Goal: Transaction & Acquisition: Purchase product/service

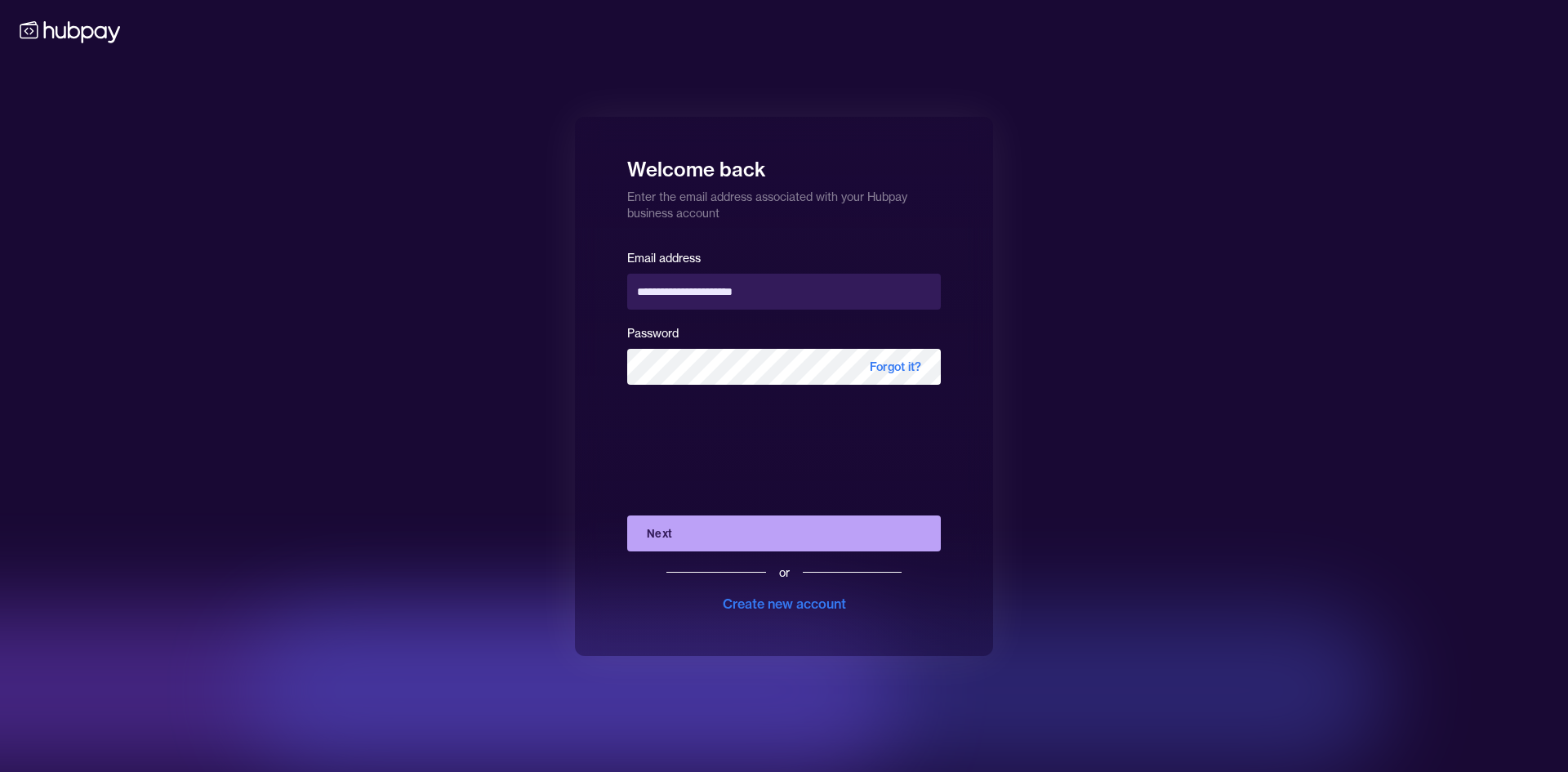
click at [742, 532] on button "Next" at bounding box center [784, 533] width 314 height 36
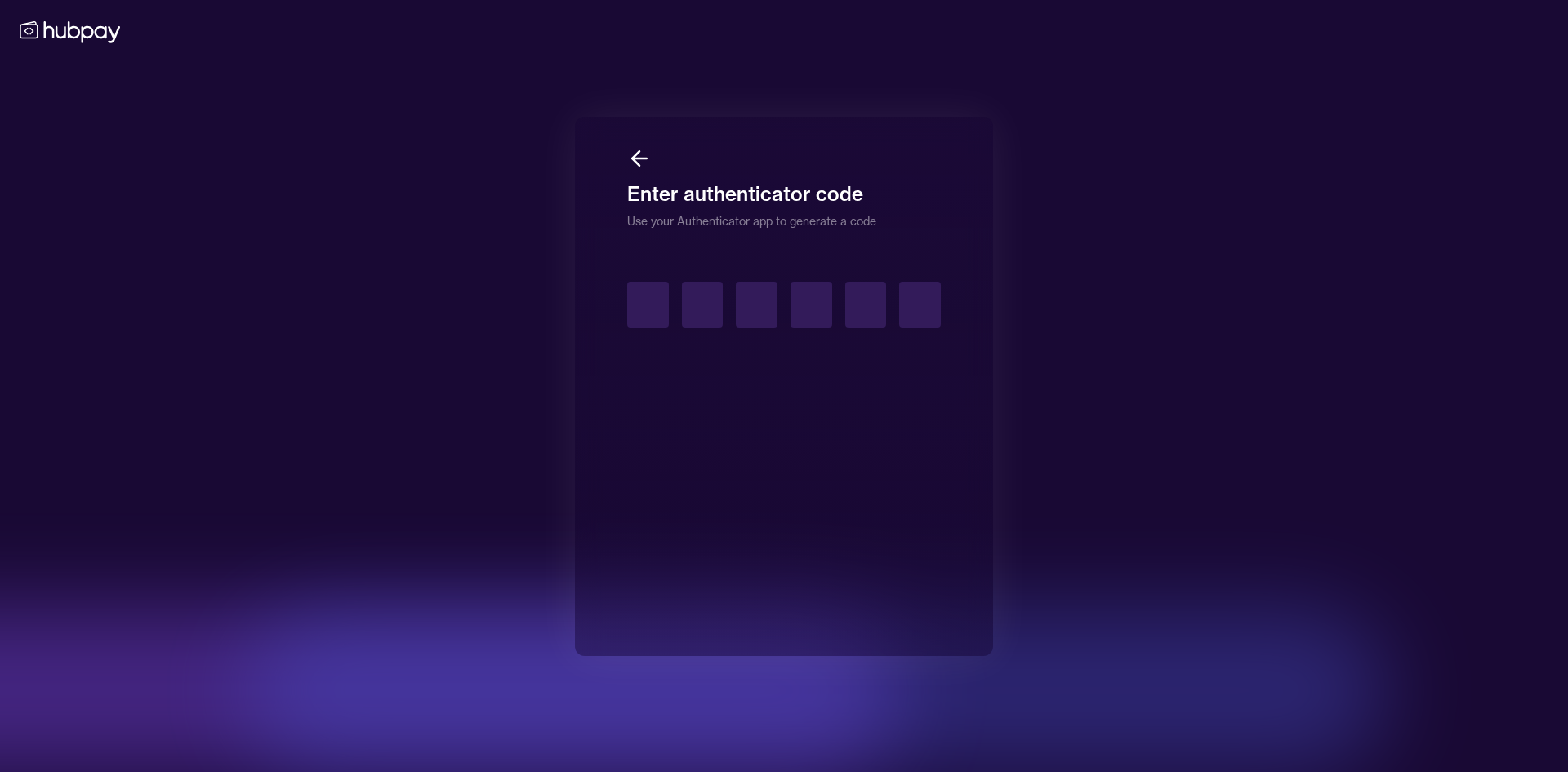
type input "*"
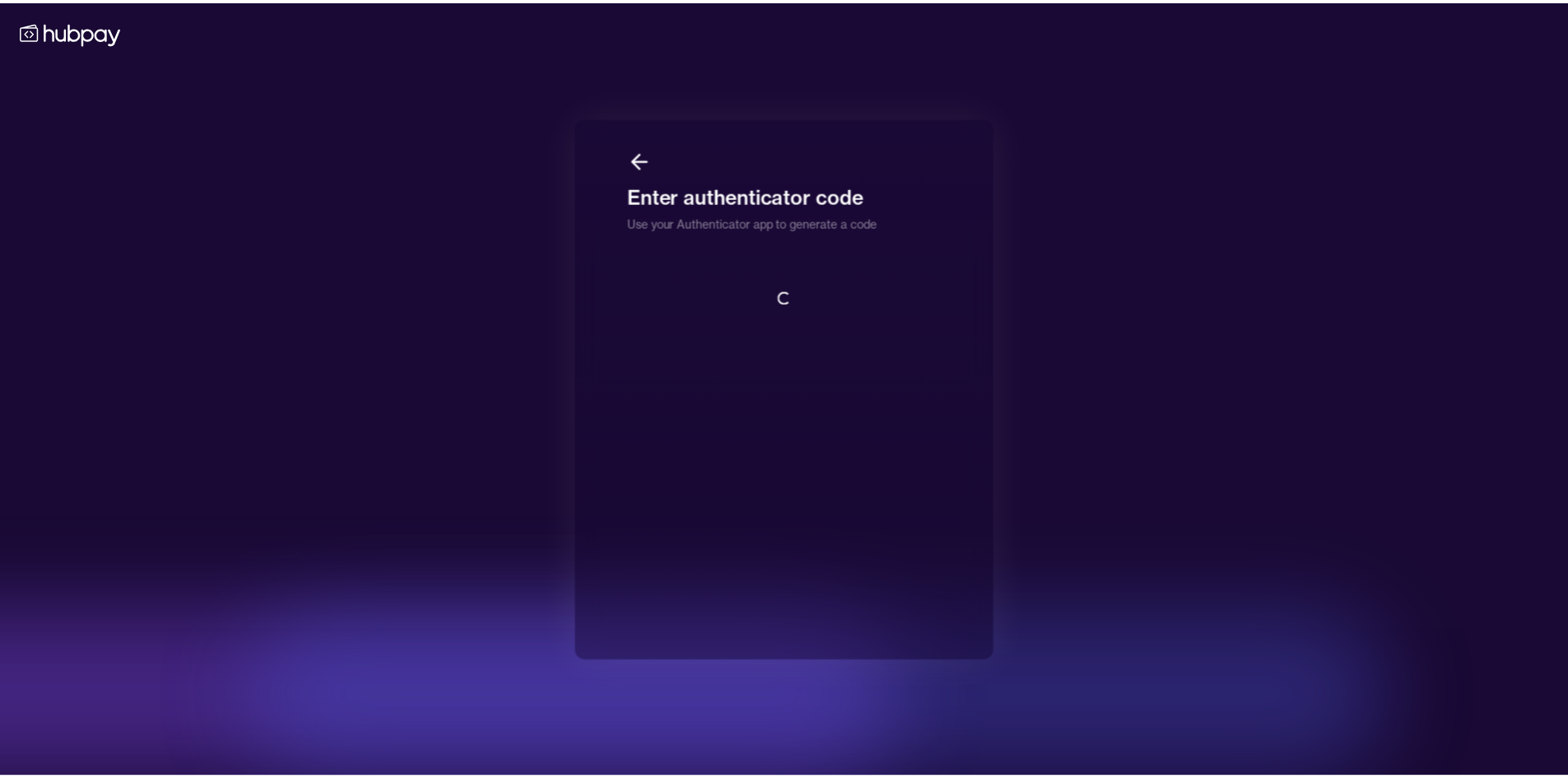
scroll to position [2, 0]
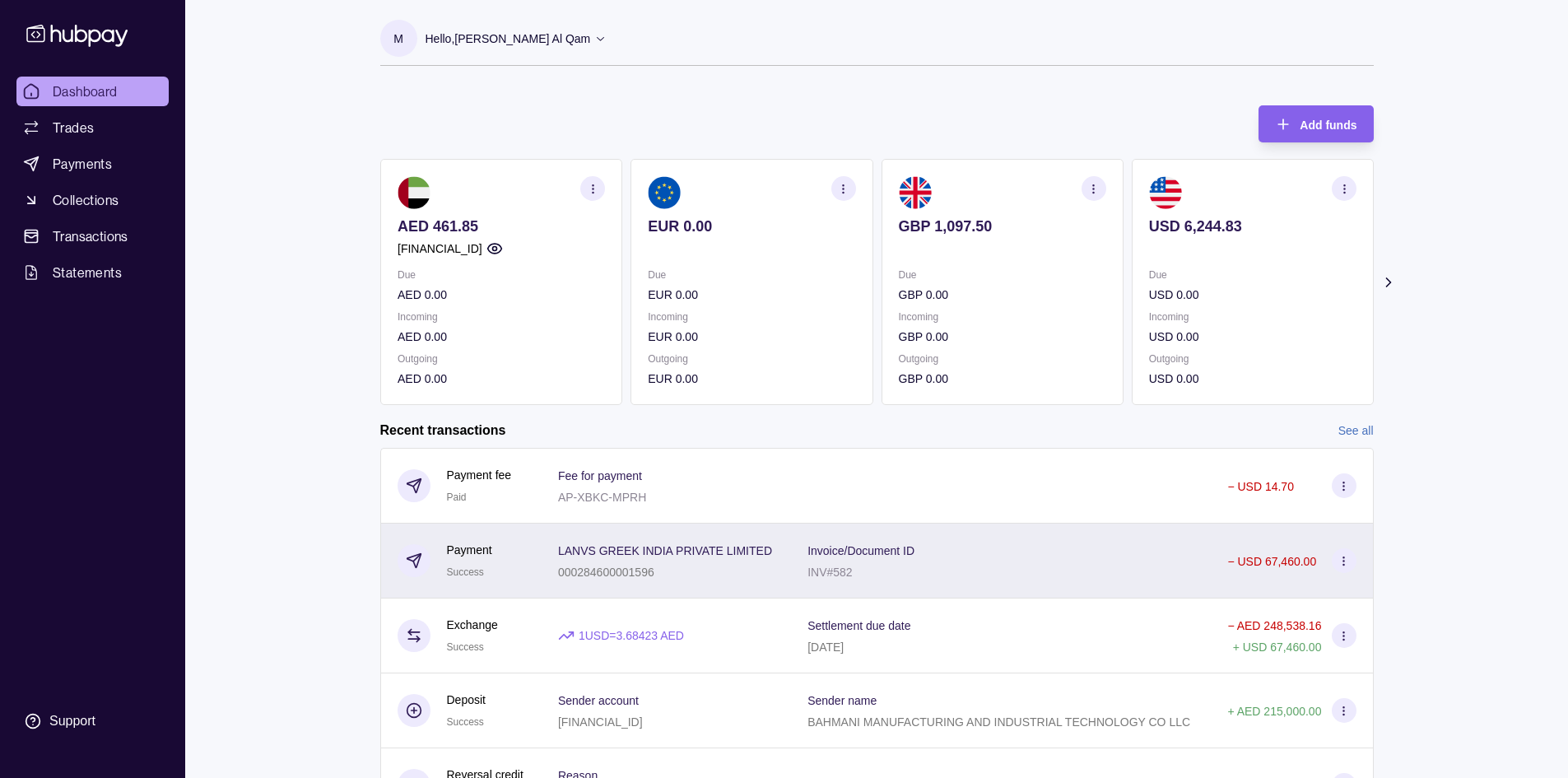
click at [1350, 557] on section at bounding box center [1344, 561] width 24 height 24
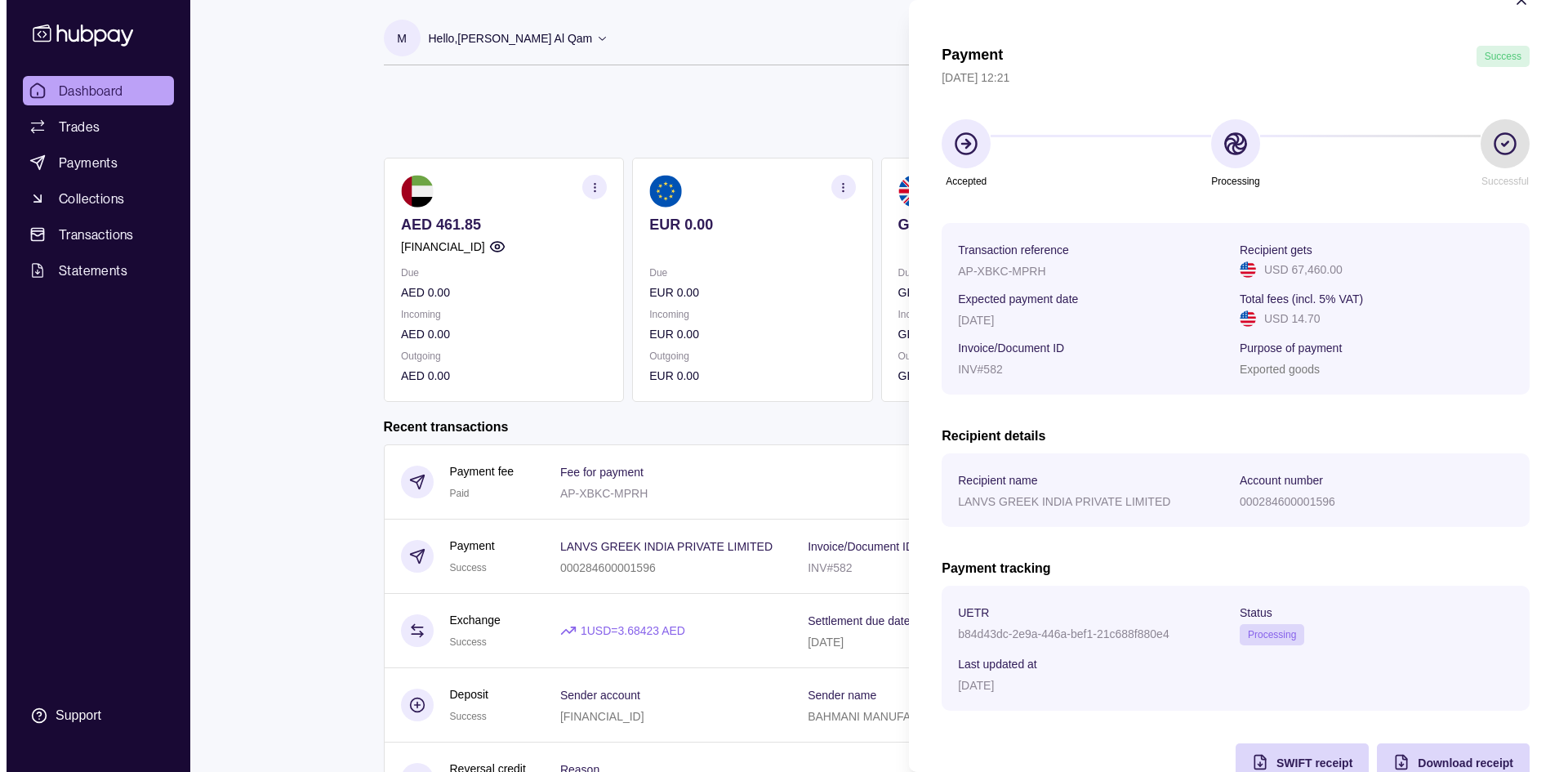
scroll to position [81, 0]
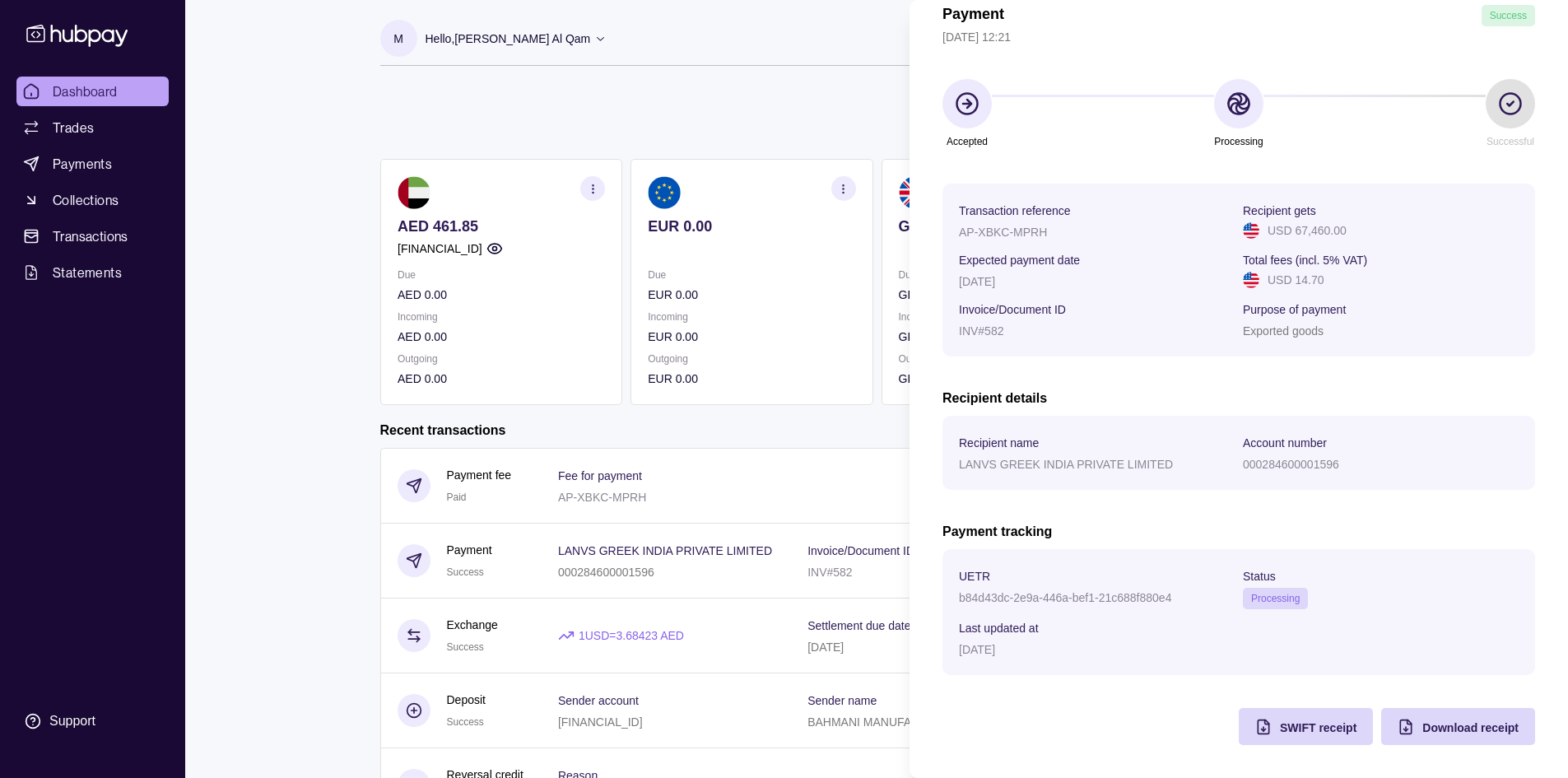
click at [1293, 744] on section "Payment Success 16 Sep 2025 | 12:21 Accepted Processing Successful Transaction …" at bounding box center [1239, 348] width 659 height 860
click at [1302, 731] on span "SWIFT receipt" at bounding box center [1318, 728] width 76 height 13
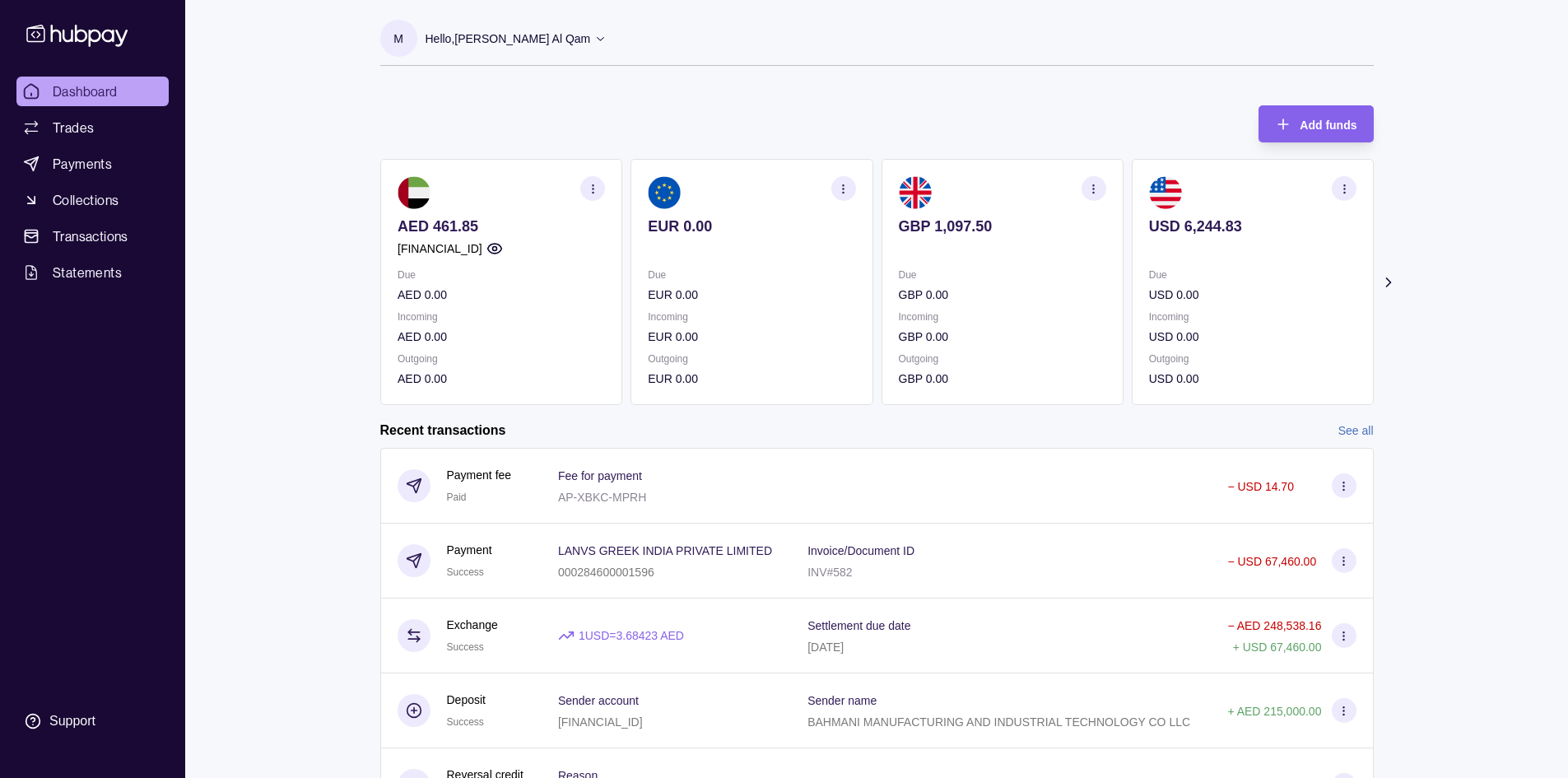
click at [465, 408] on html "Dashboard Trades Payments Collections Transactions Statements Support M Hello, …" at bounding box center [784, 438] width 1568 height 876
click at [101, 230] on span "Transactions" at bounding box center [90, 236] width 76 height 20
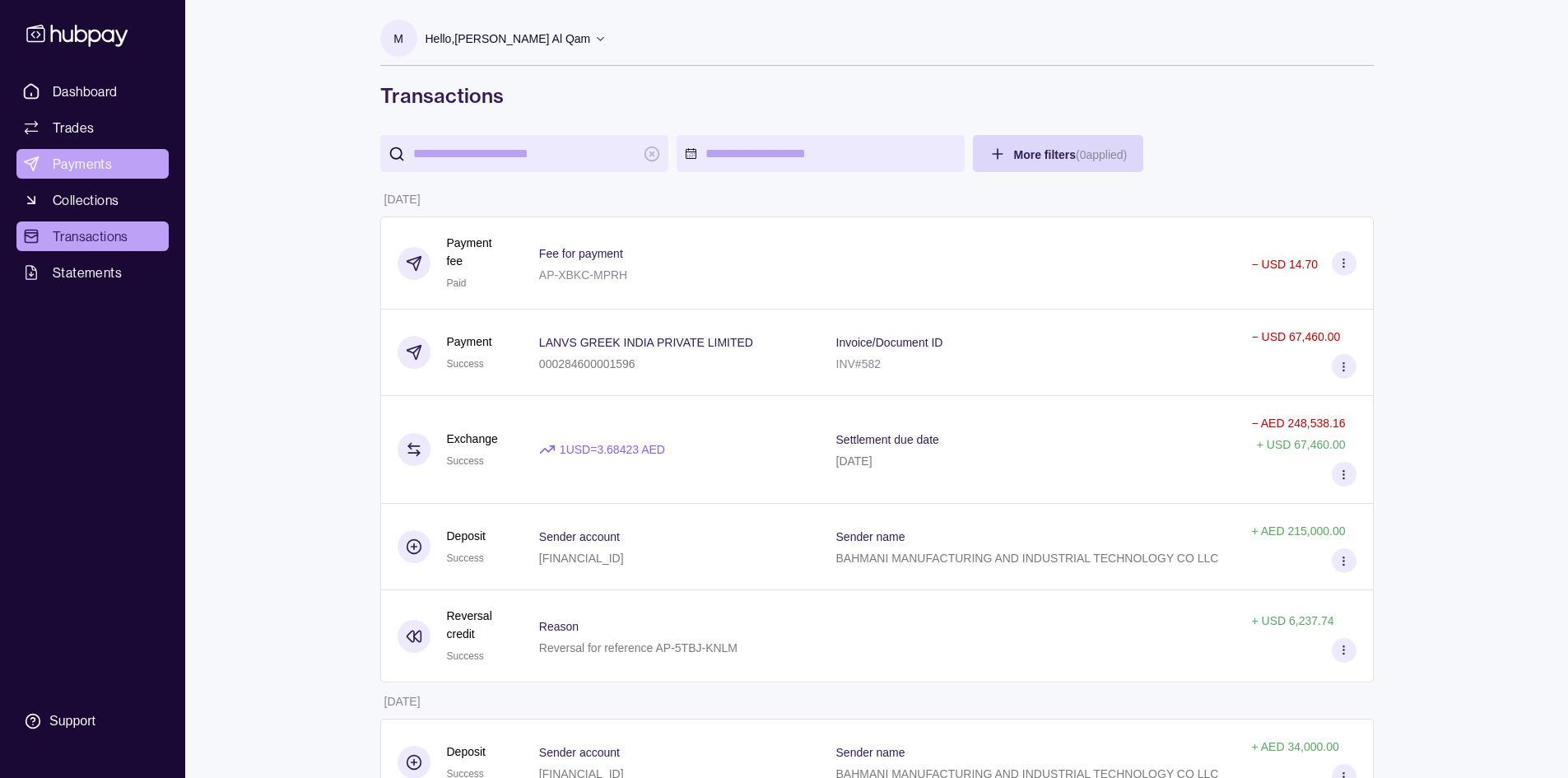
click at [99, 153] on link "Payments" at bounding box center [92, 164] width 152 height 30
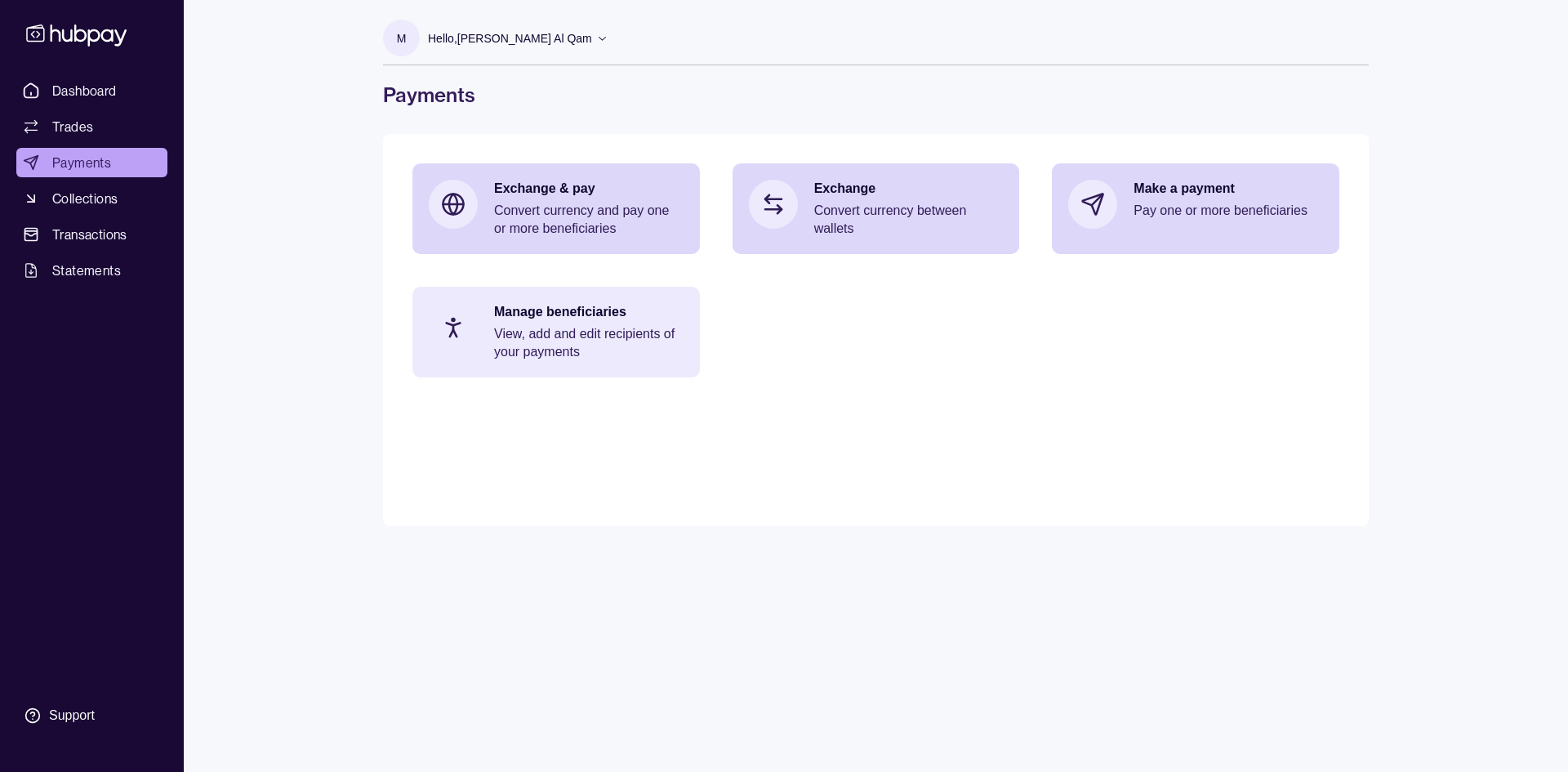
click at [625, 337] on p "View, add and edit recipients of your payments" at bounding box center [589, 342] width 190 height 36
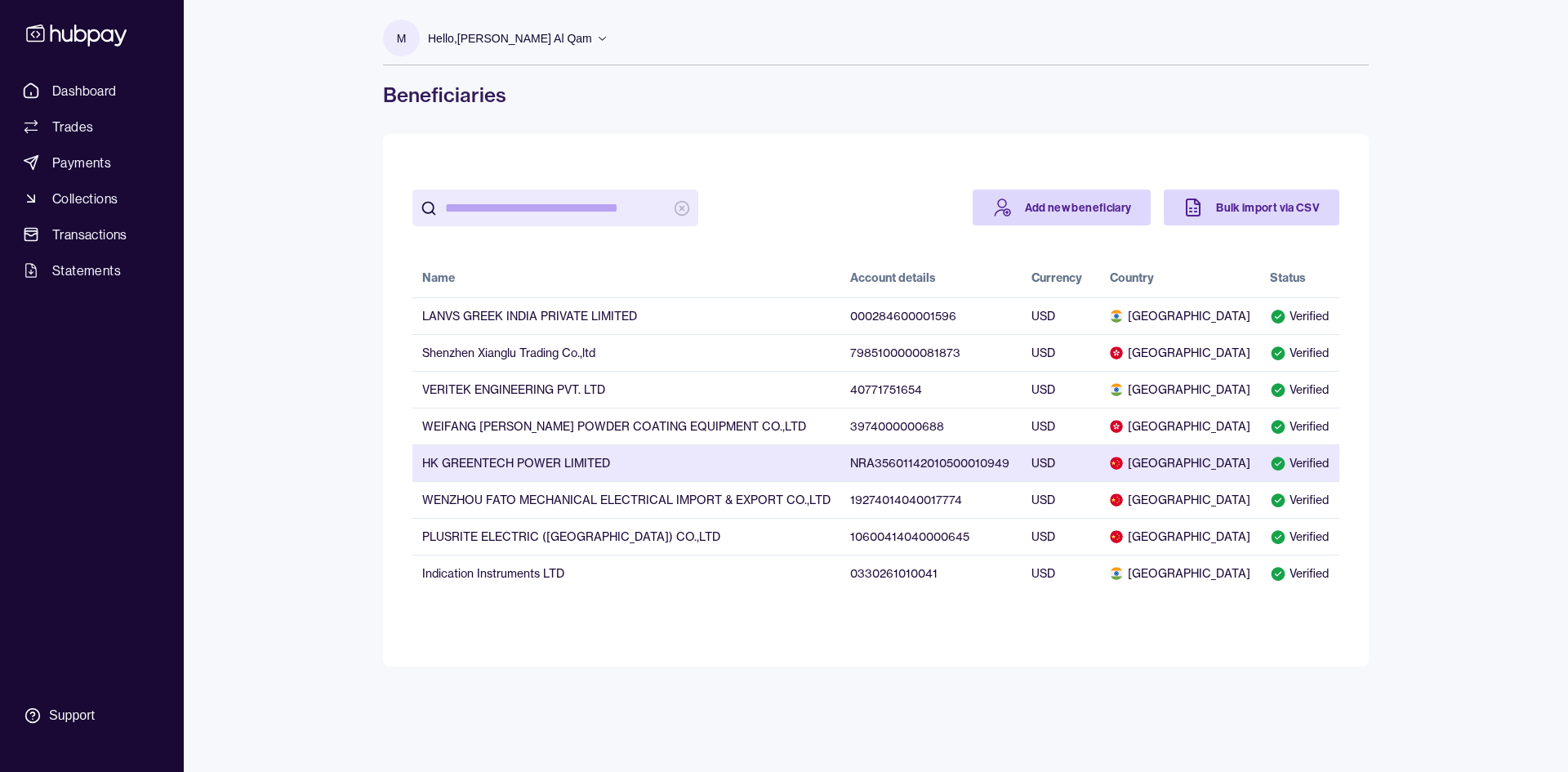
click at [602, 470] on td "HK GREENTECH POWER LIMITED" at bounding box center [627, 463] width 428 height 37
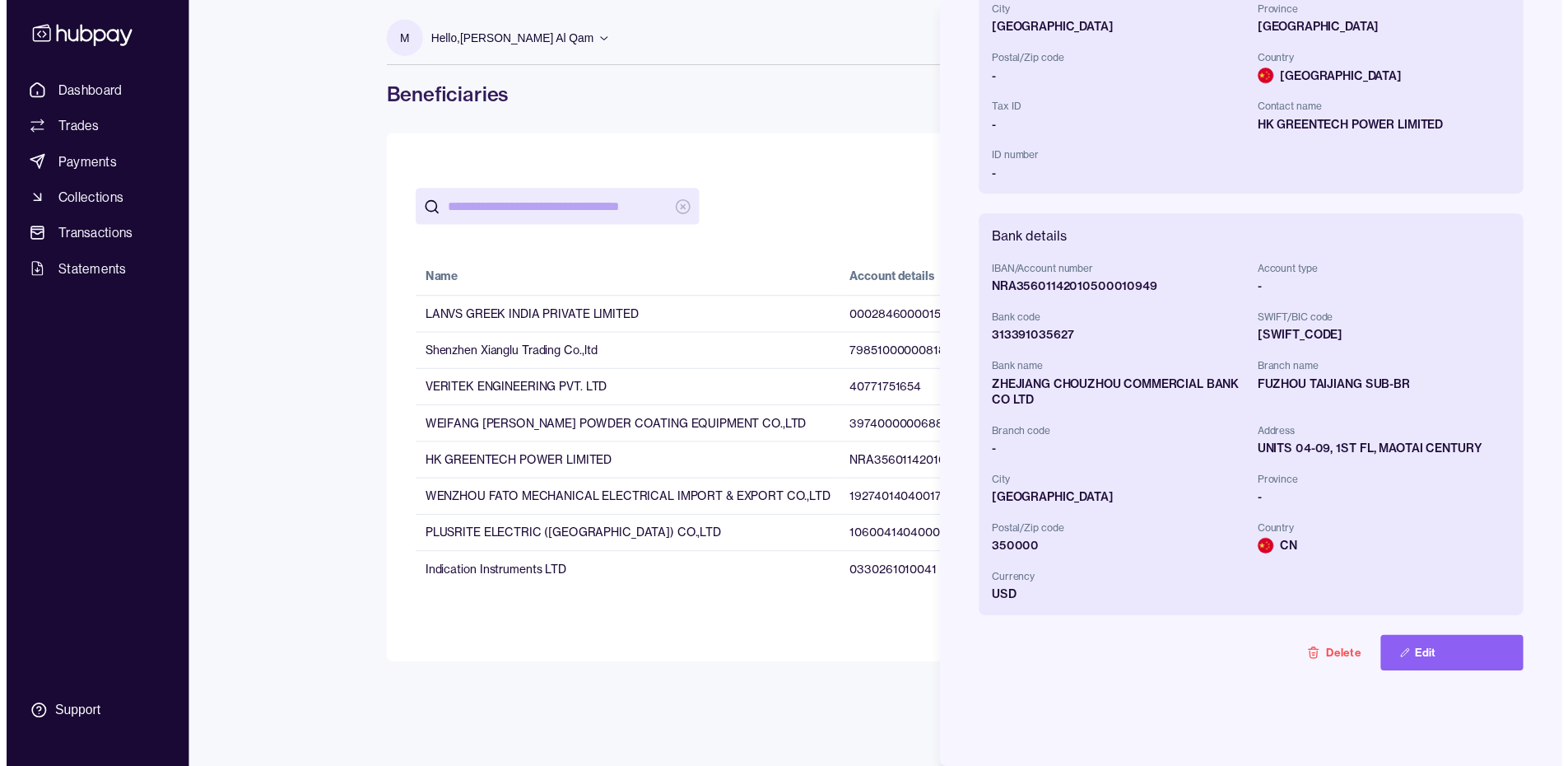
scroll to position [256, 0]
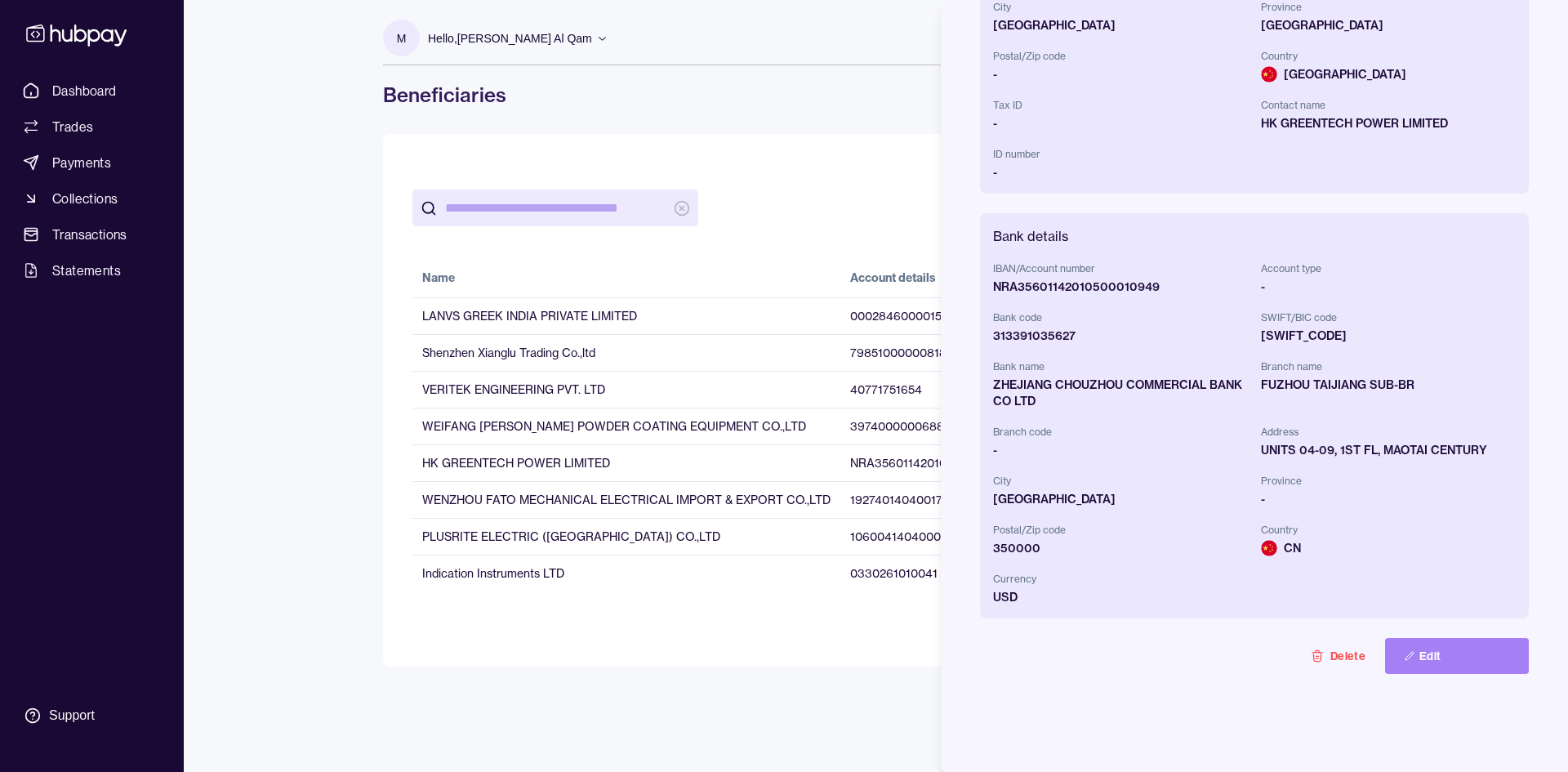
click at [1449, 638] on button "Edit" at bounding box center [1456, 655] width 143 height 36
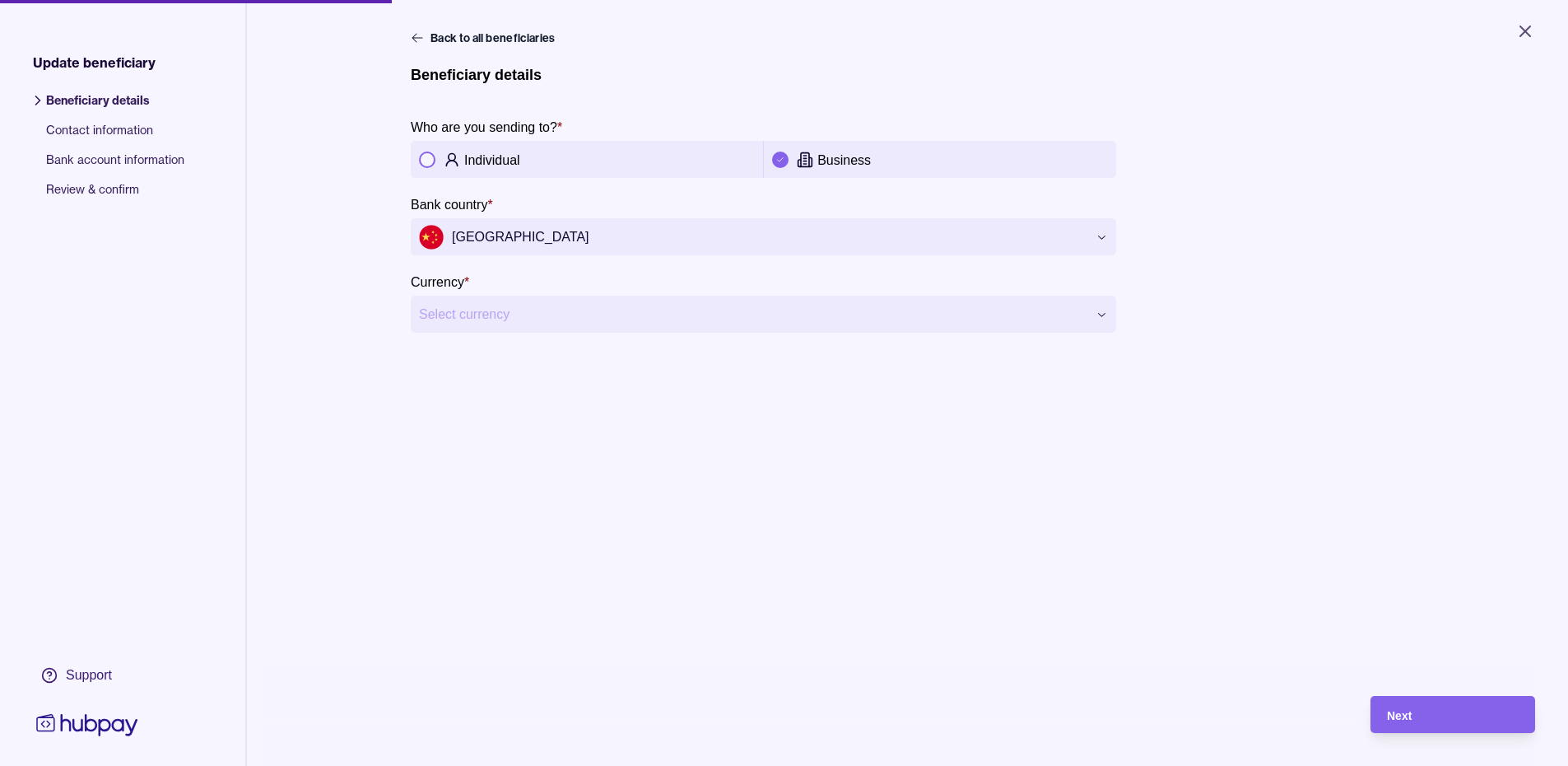
click at [791, 341] on main "**********" at bounding box center [907, 228] width 993 height 396
click at [788, 332] on html "**********" at bounding box center [790, 389] width 1580 height 778
click at [1444, 712] on div "Next" at bounding box center [1440, 715] width 157 height 37
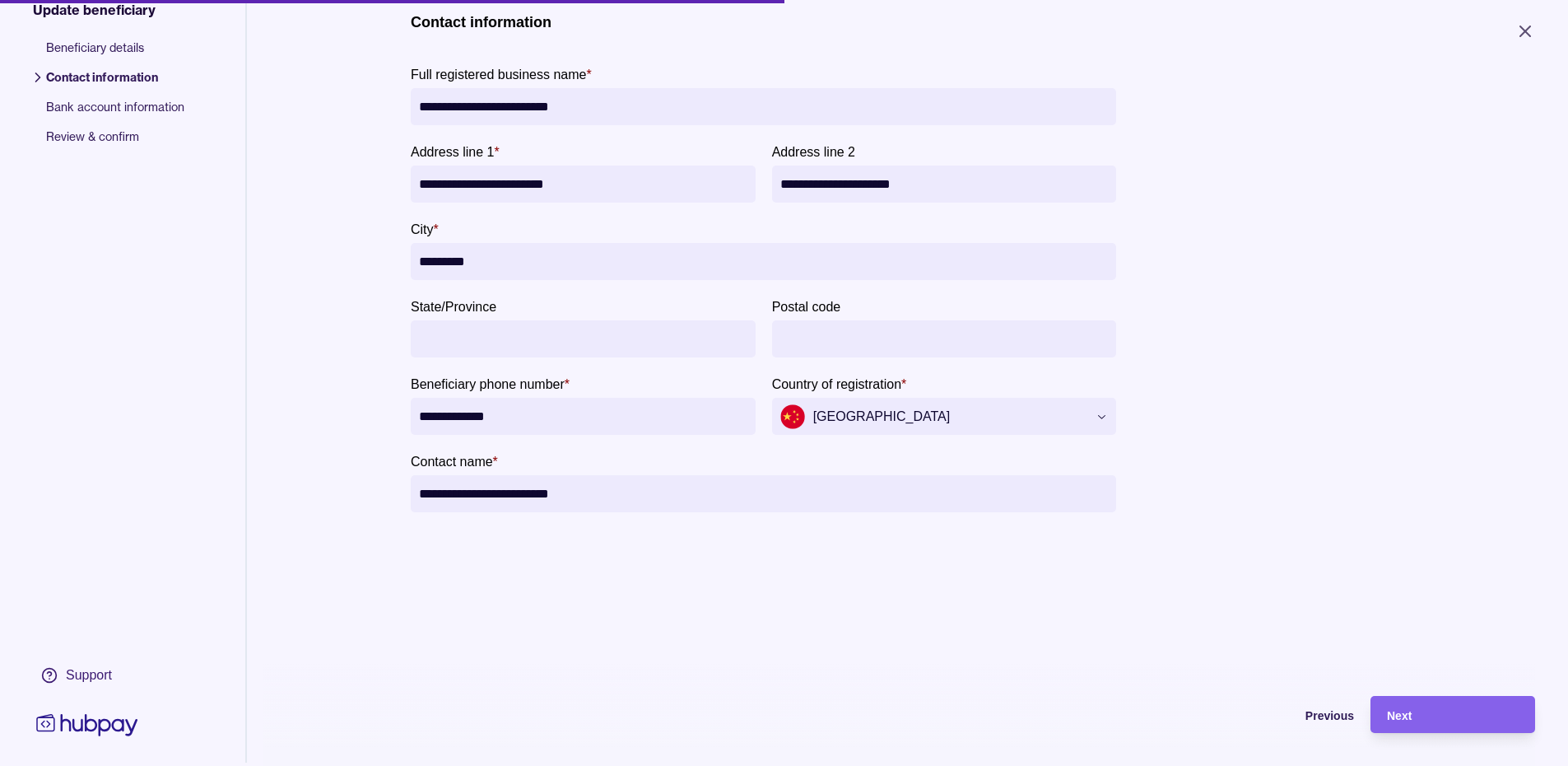
scroll to position [82, 0]
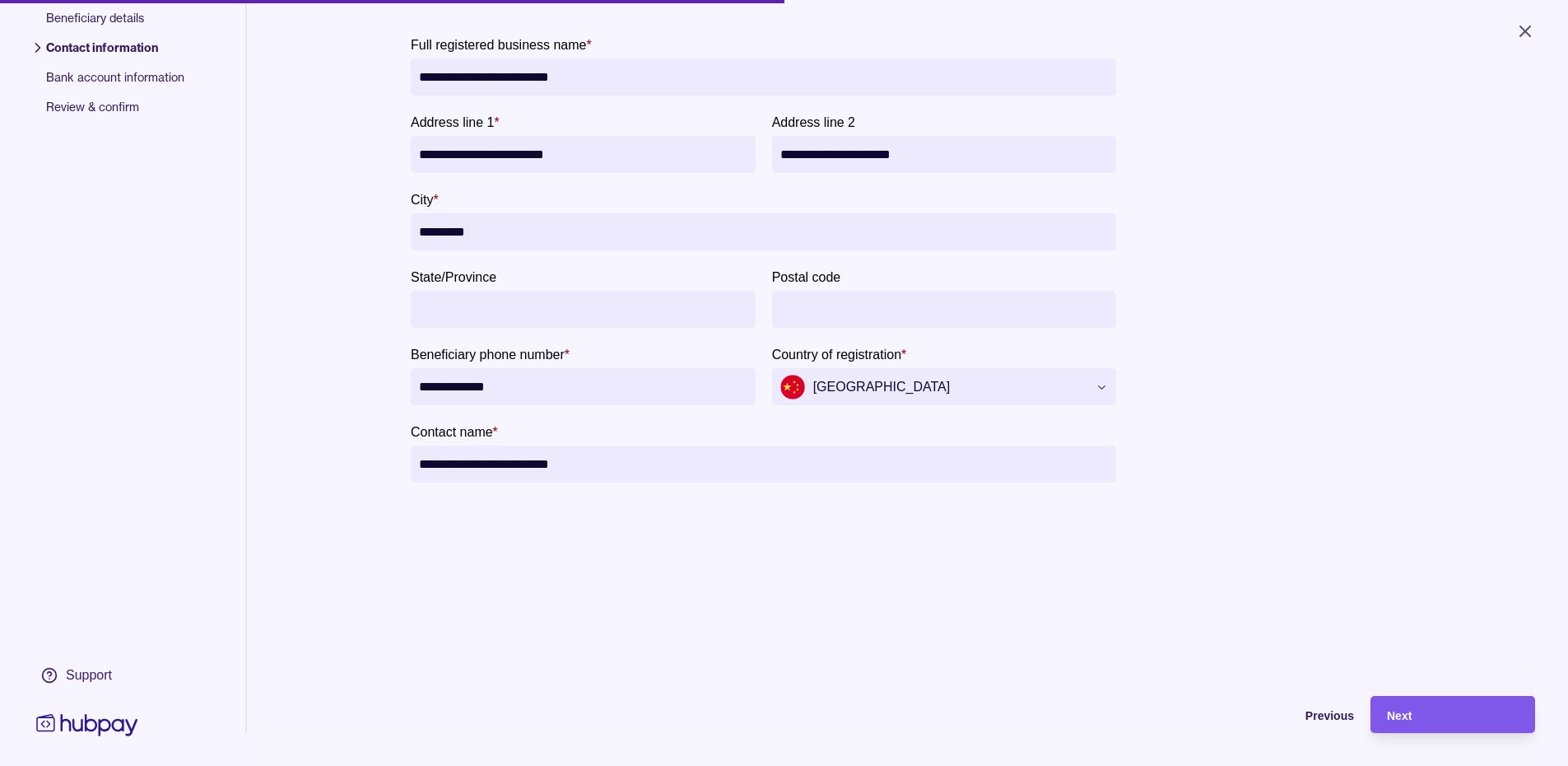
click at [1411, 722] on span "Next" at bounding box center [1399, 716] width 24 height 13
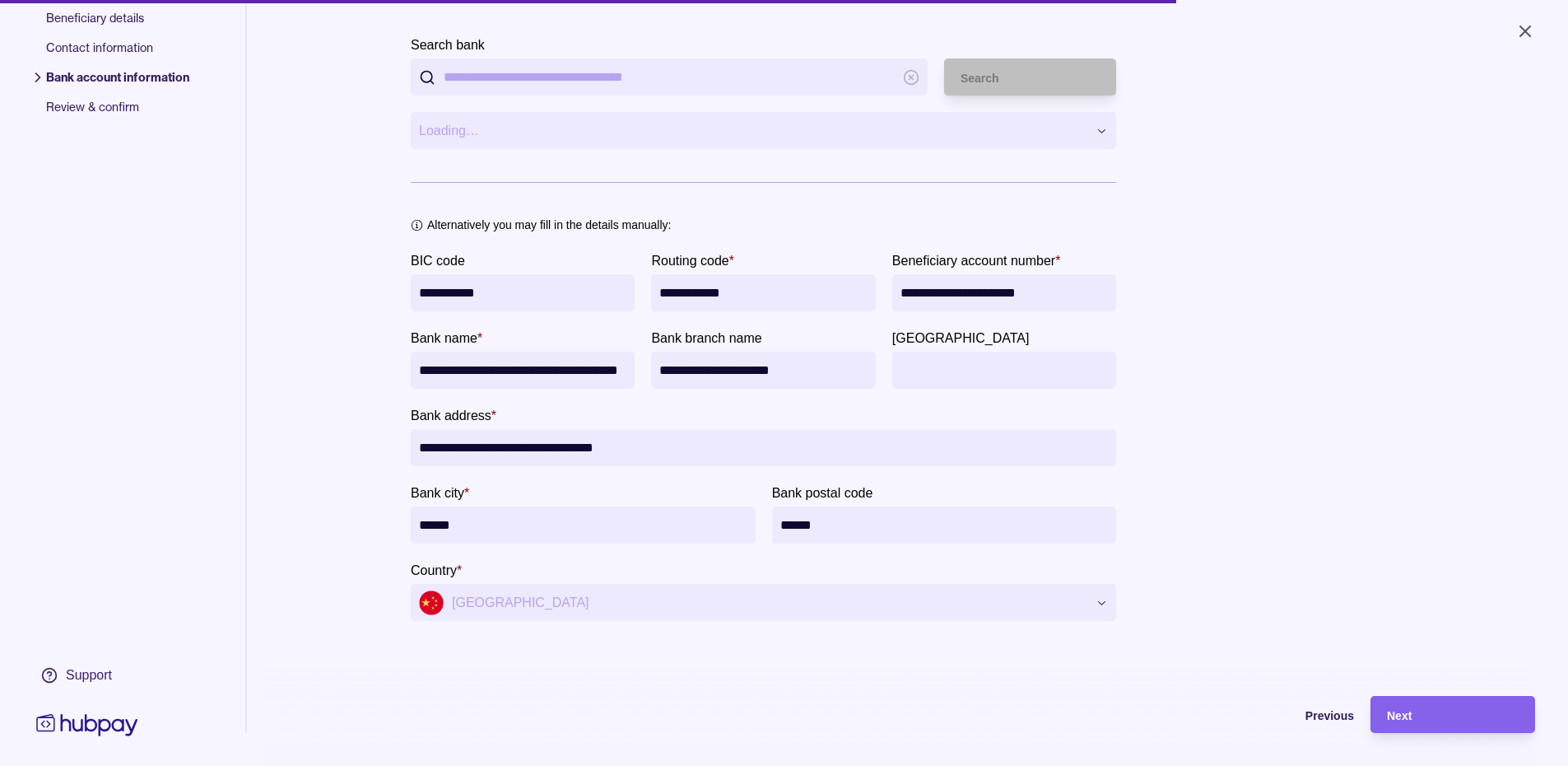
scroll to position [0, 0]
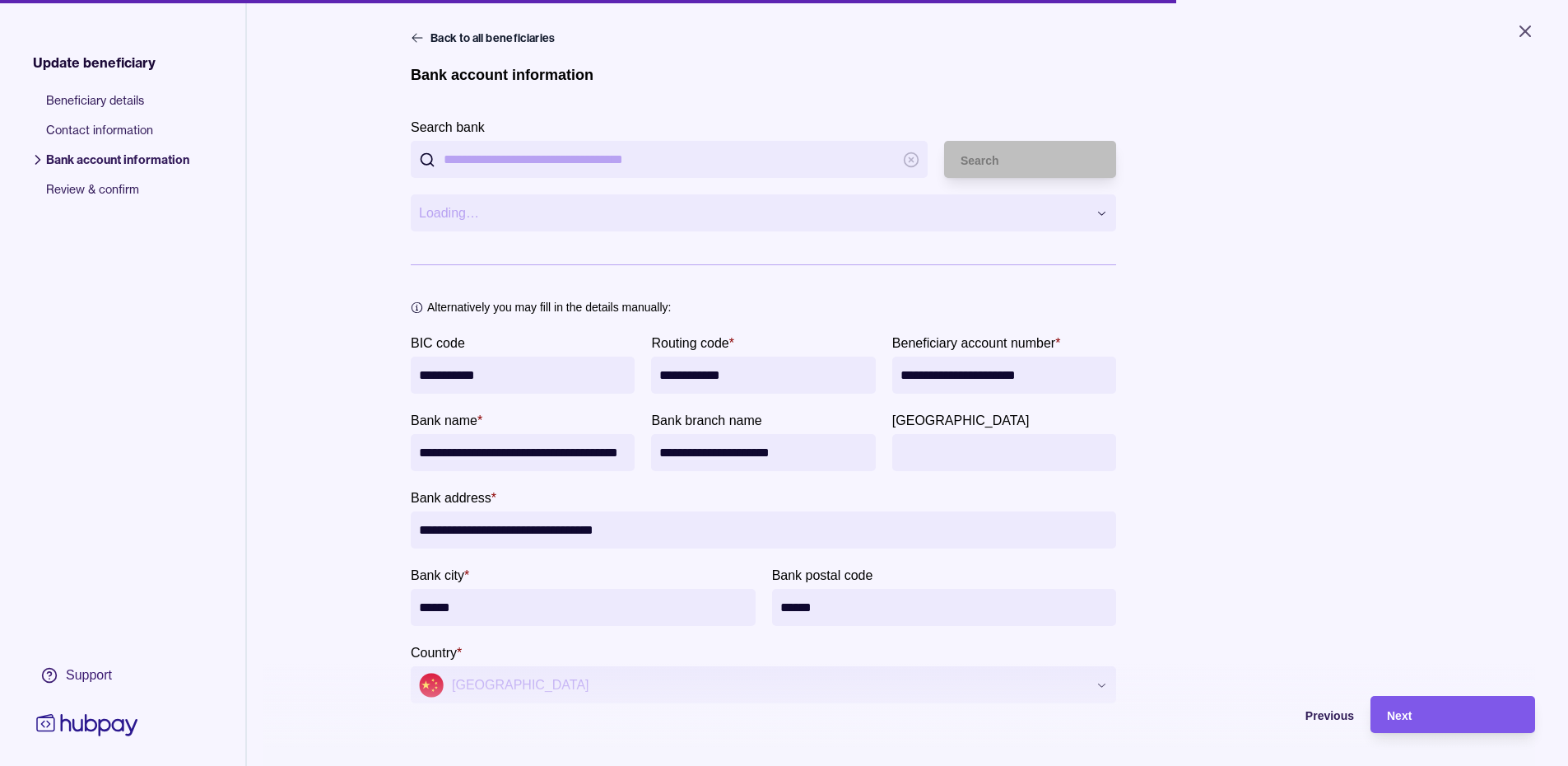
click at [1468, 724] on div "Next" at bounding box center [1452, 714] width 132 height 20
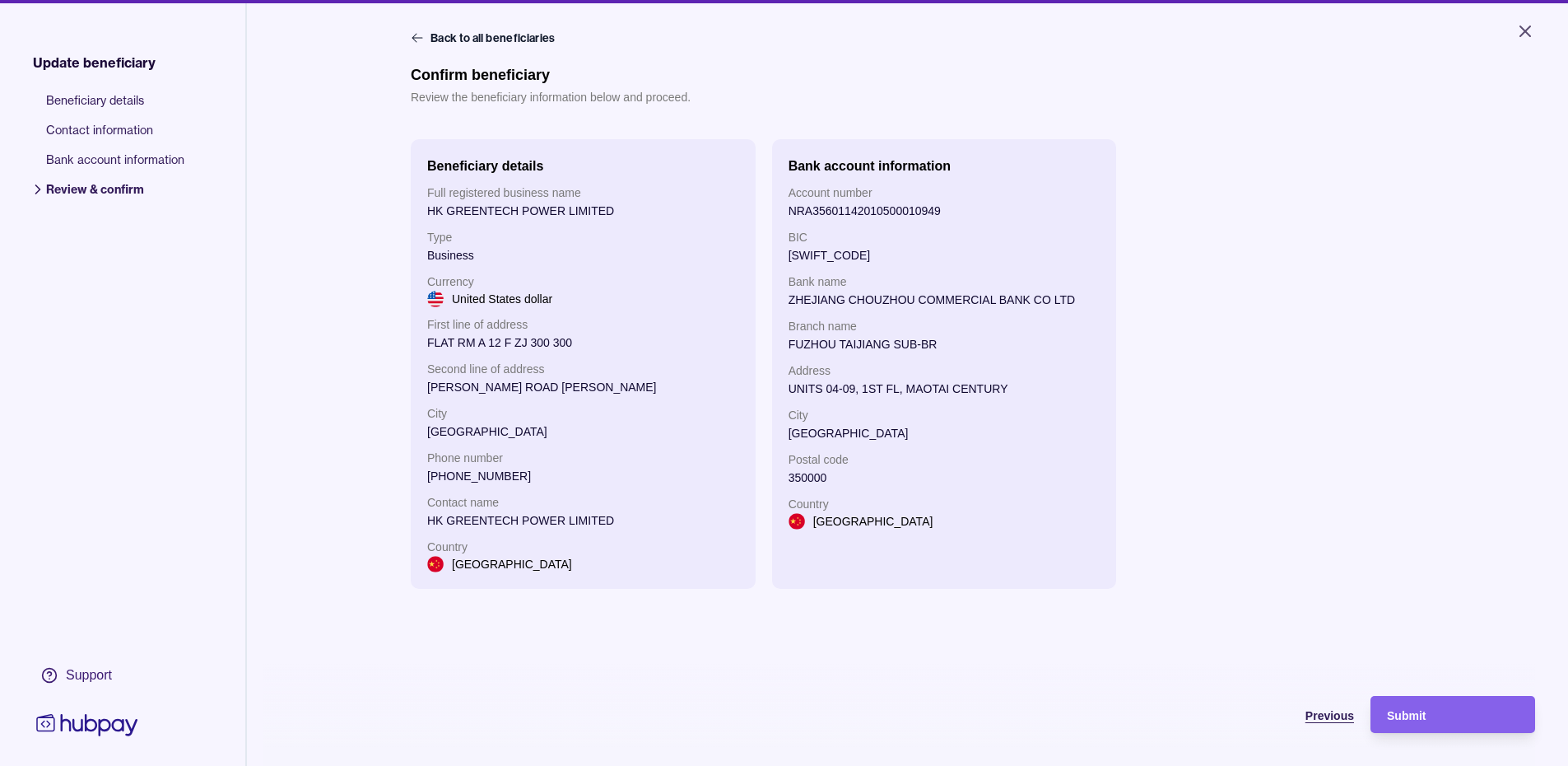
click at [1330, 722] on span "Previous" at bounding box center [1329, 716] width 49 height 13
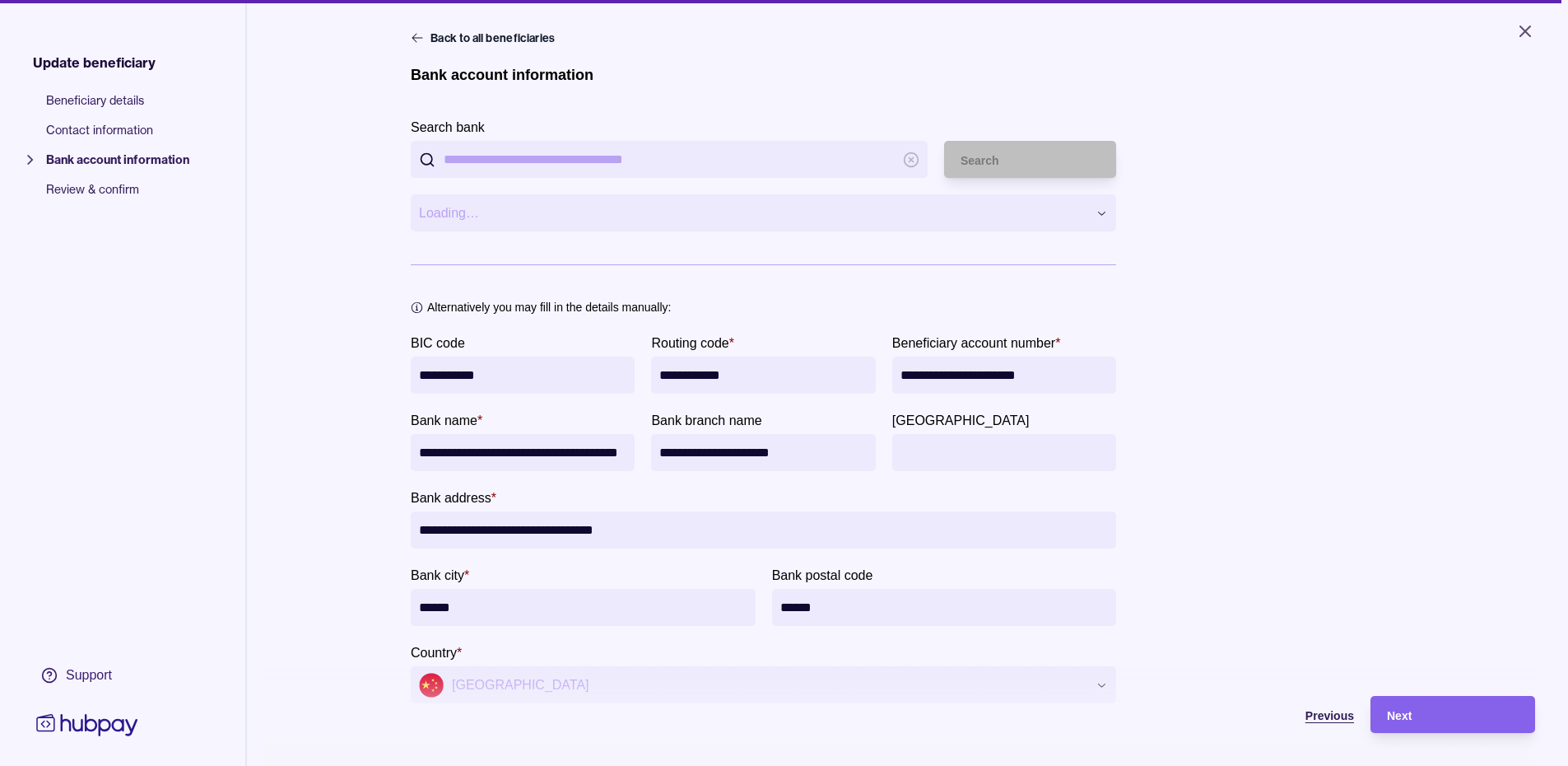
click at [1330, 722] on span "Previous" at bounding box center [1329, 716] width 49 height 13
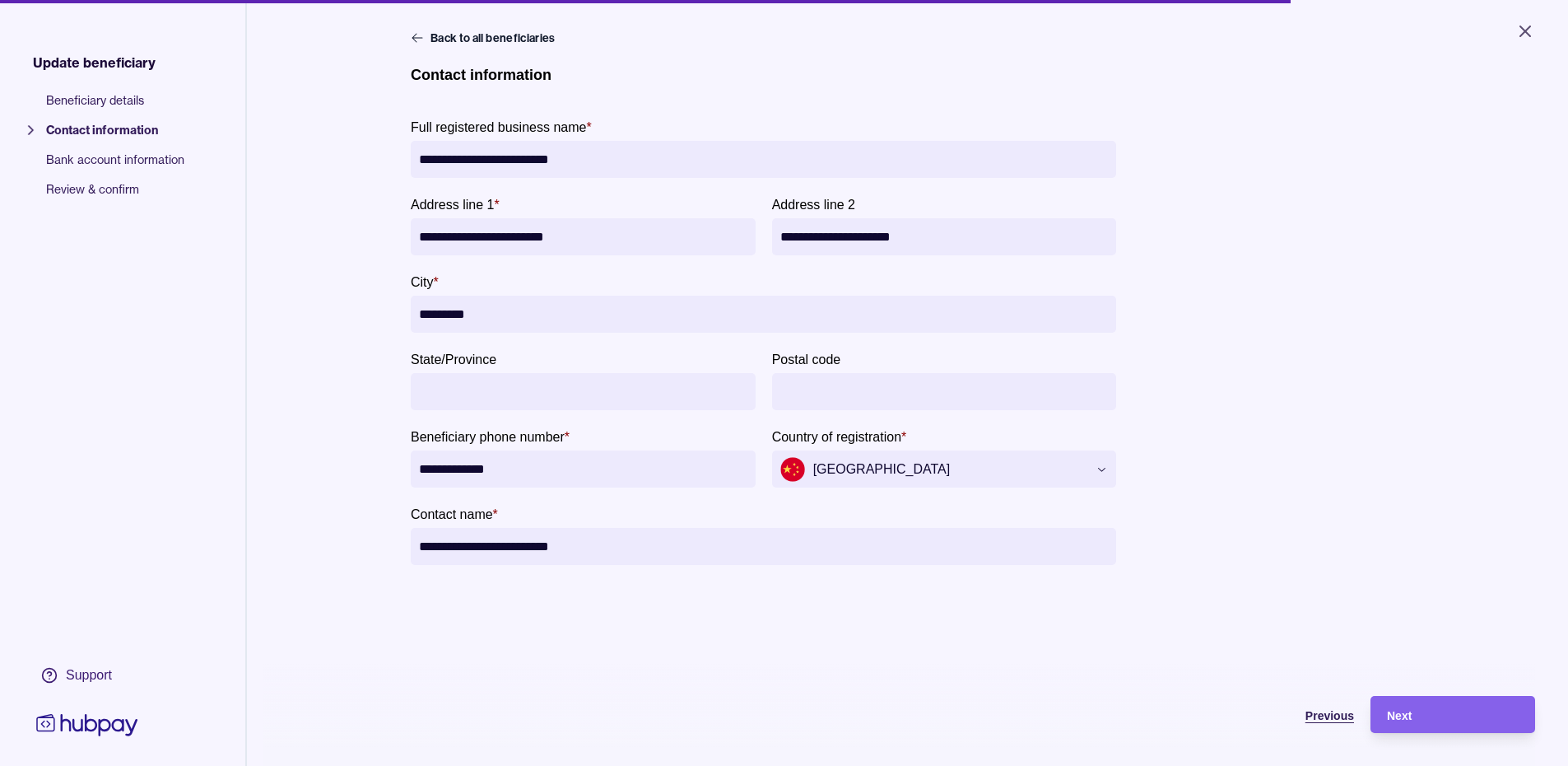
click at [1330, 722] on span "Previous" at bounding box center [1329, 716] width 49 height 13
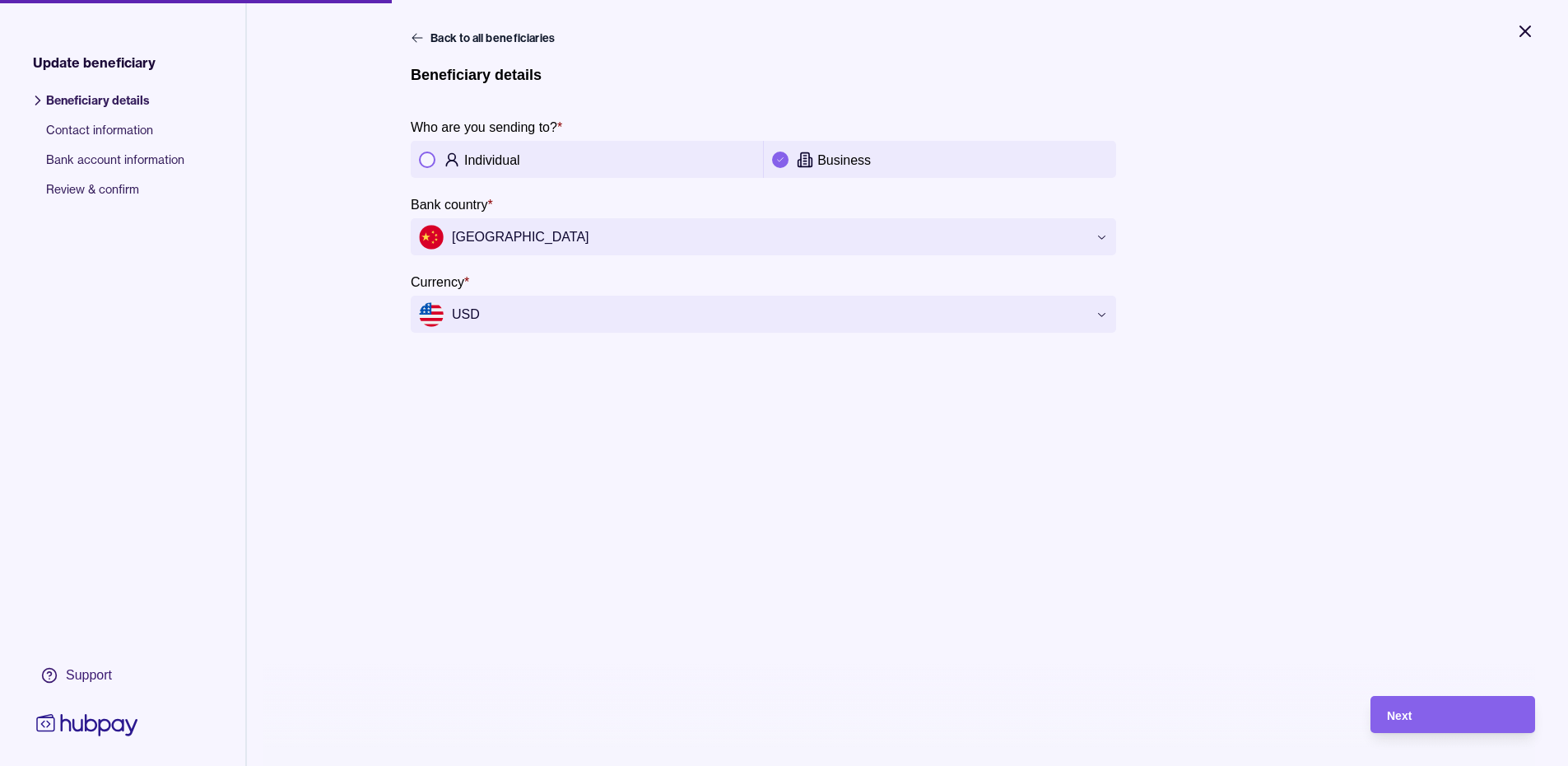
click at [1526, 33] on icon "Close" at bounding box center [1525, 31] width 10 height 10
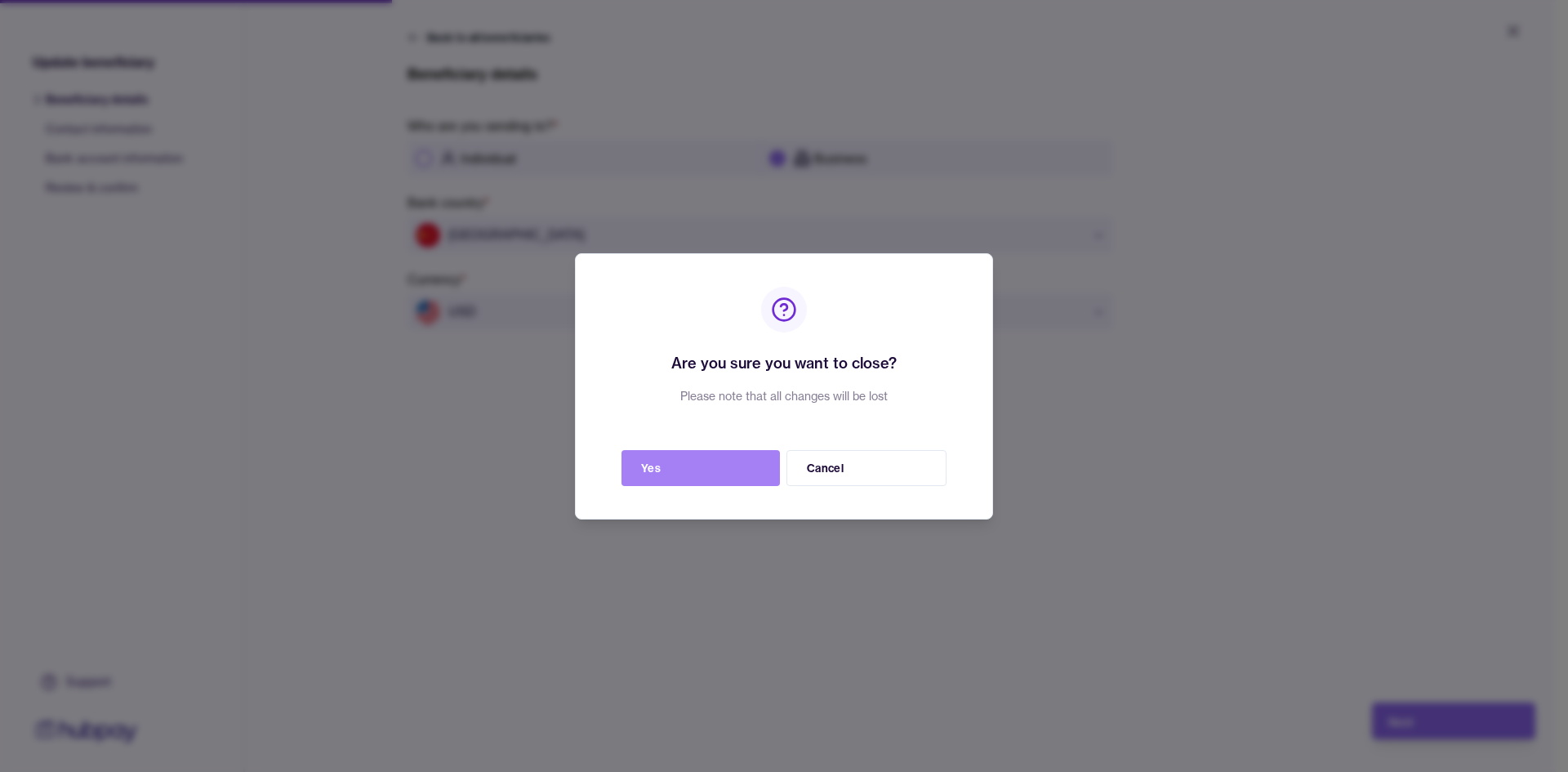
click at [728, 469] on button "Yes" at bounding box center [700, 467] width 158 height 36
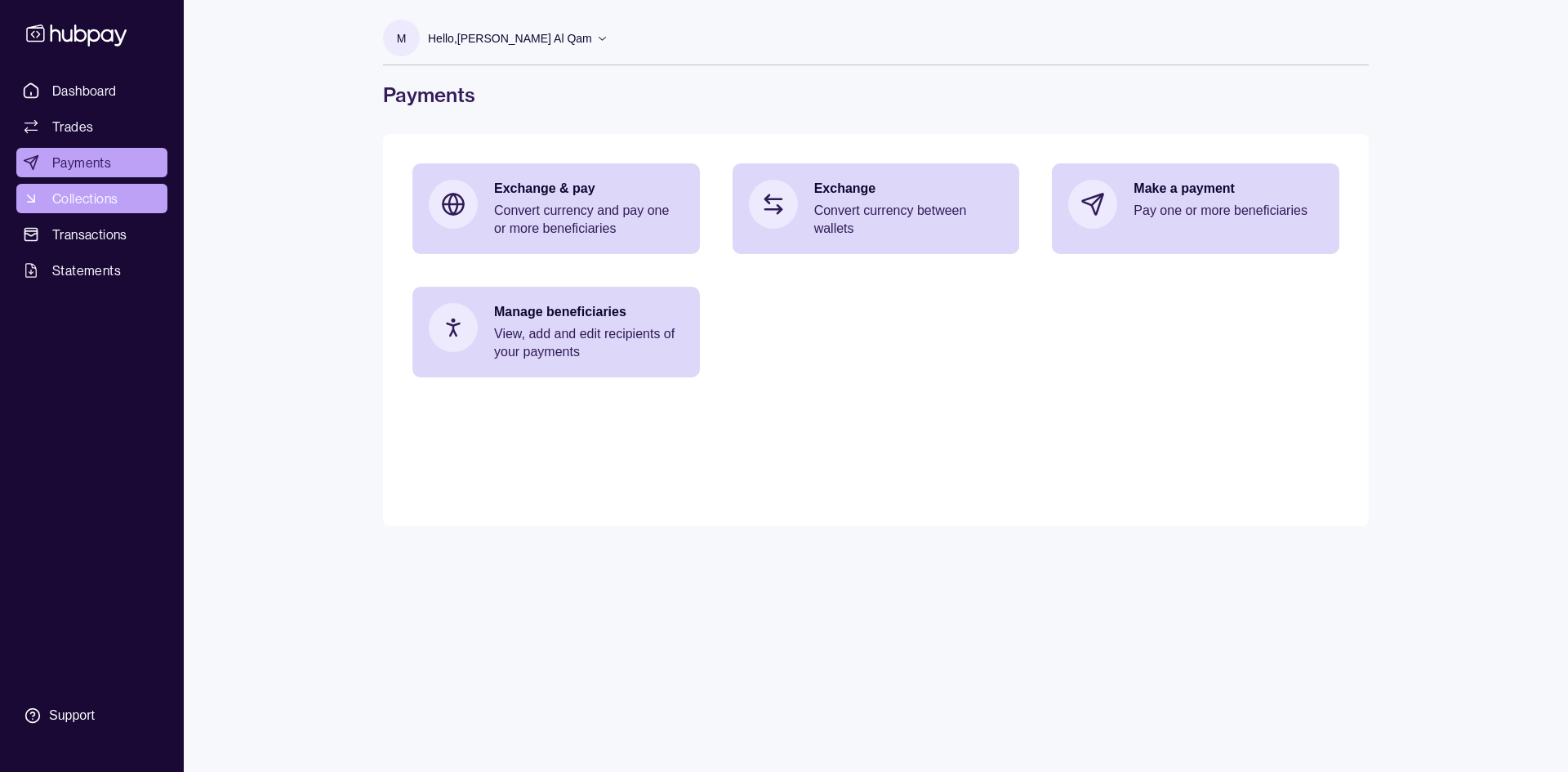
click at [102, 193] on span "Collections" at bounding box center [84, 198] width 66 height 19
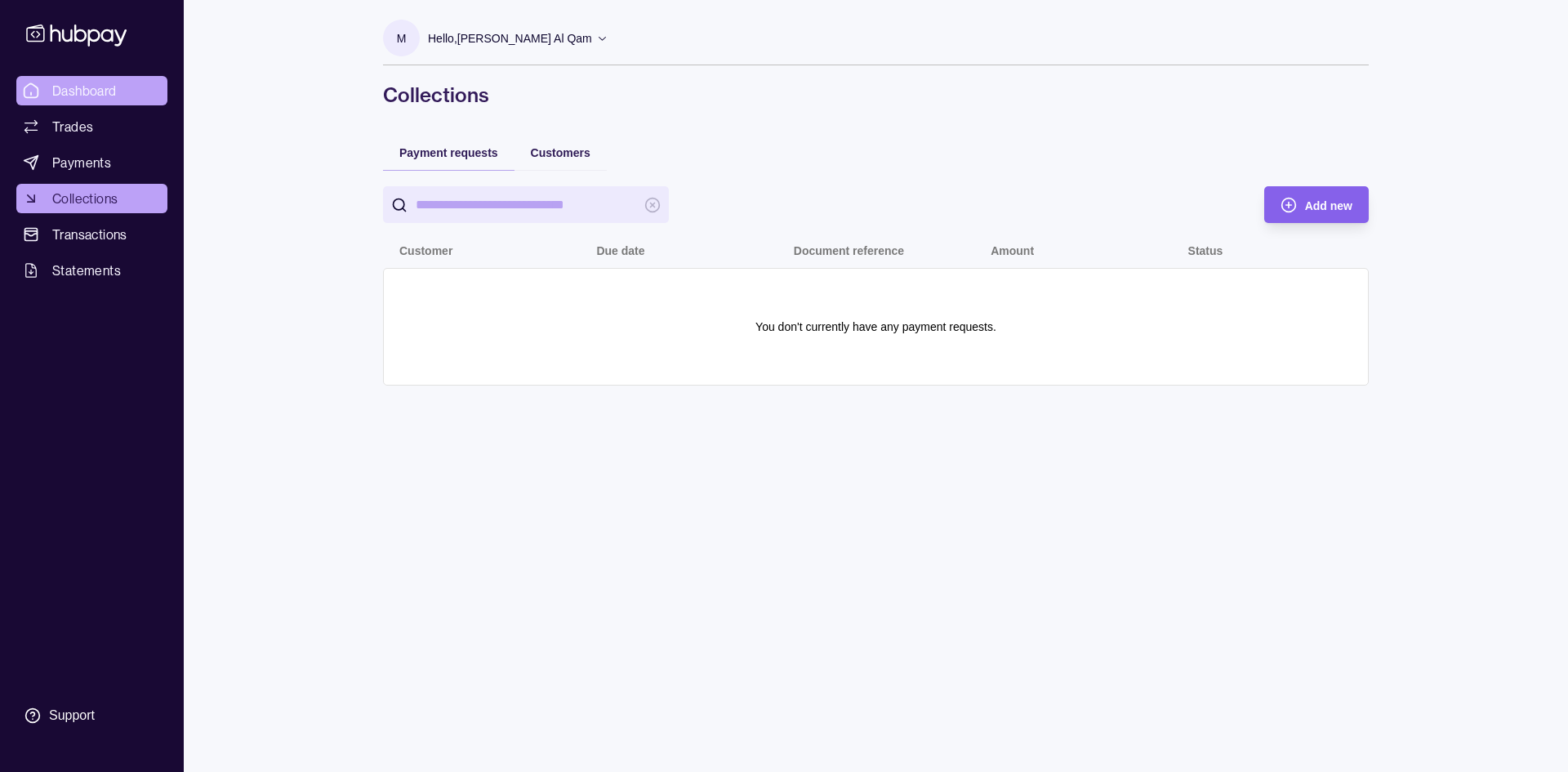
click at [95, 97] on span "Dashboard" at bounding box center [84, 90] width 65 height 19
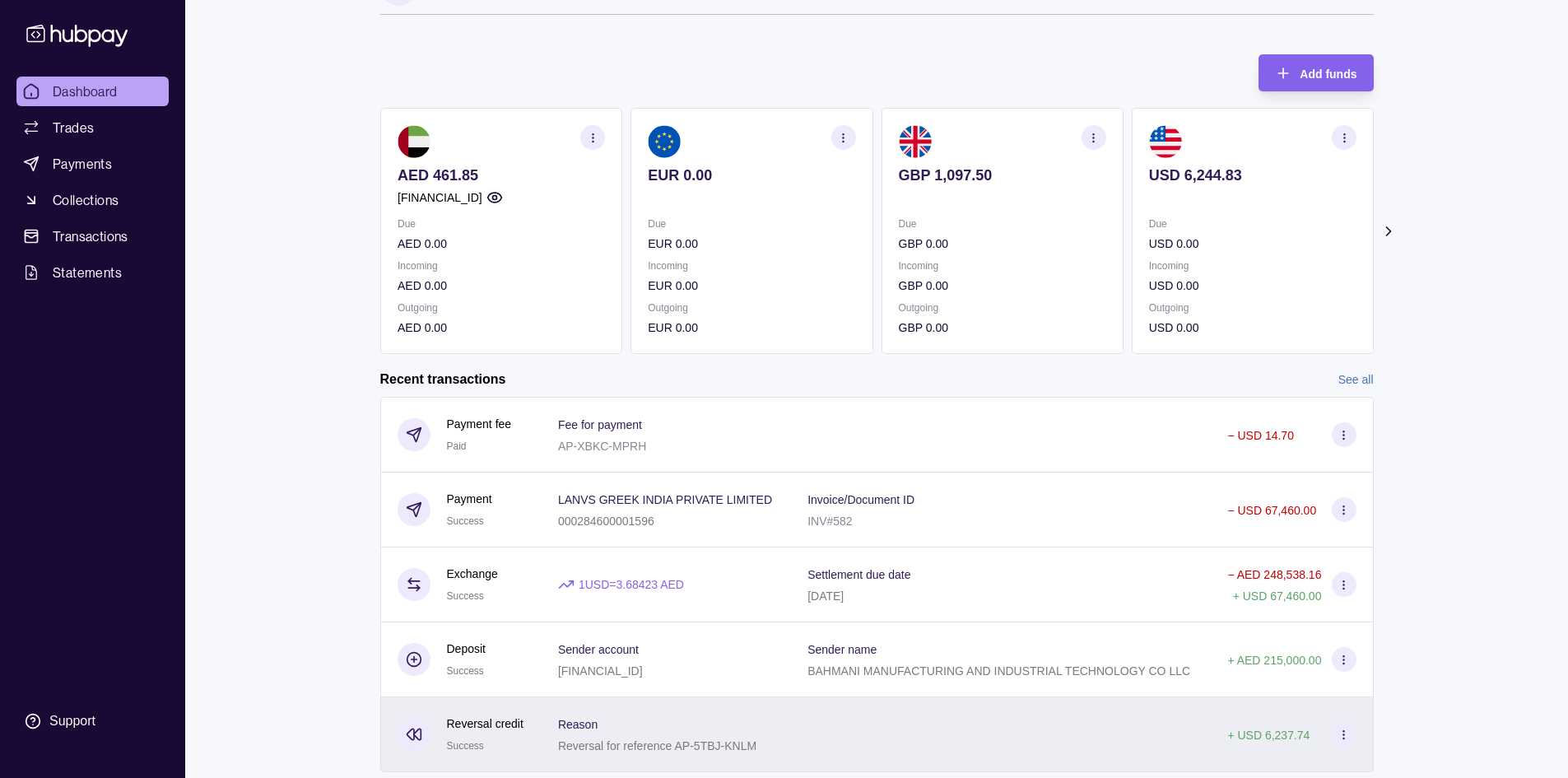
scroll to position [98, 0]
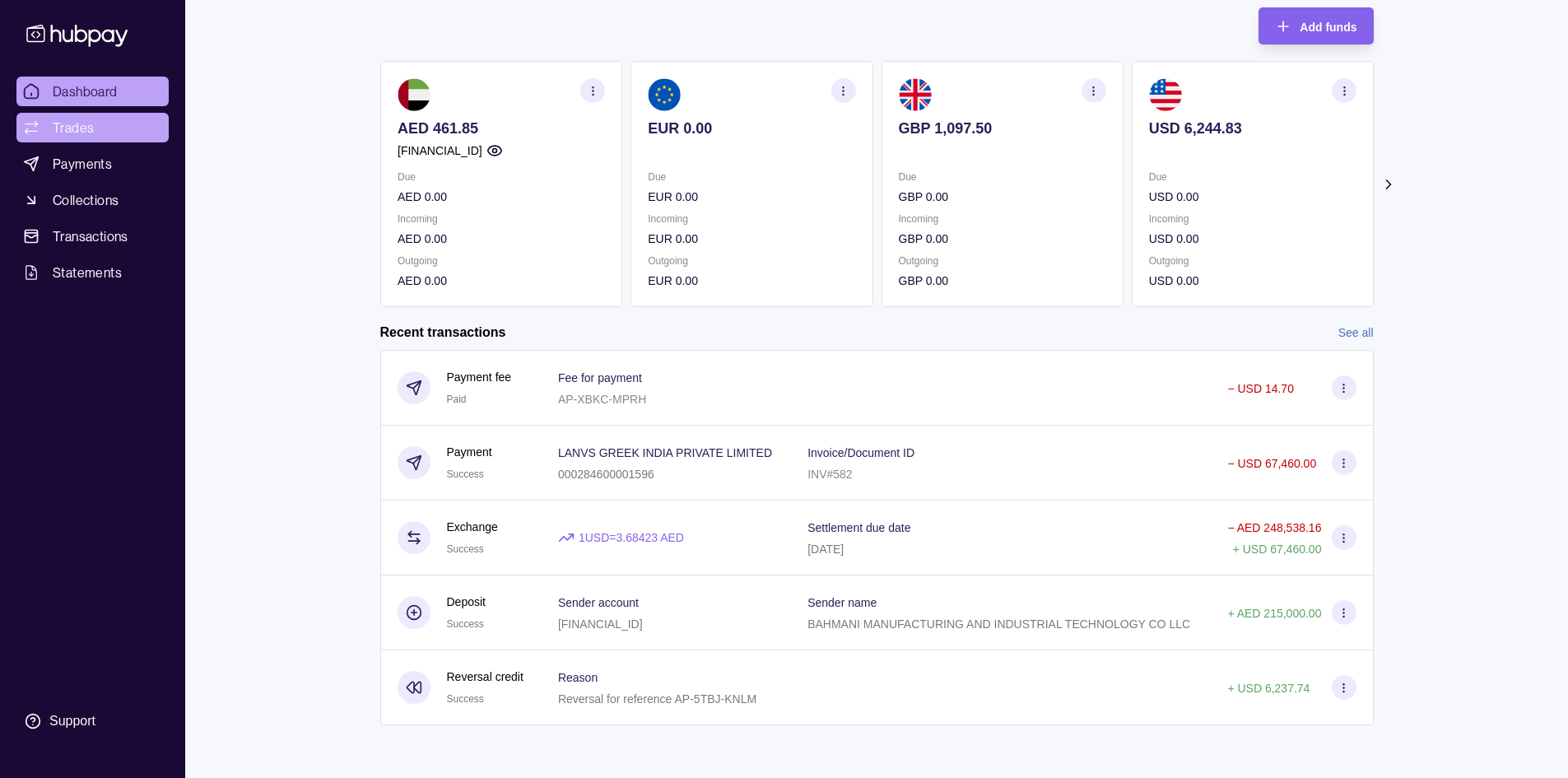
click at [118, 136] on link "Trades" at bounding box center [92, 128] width 152 height 30
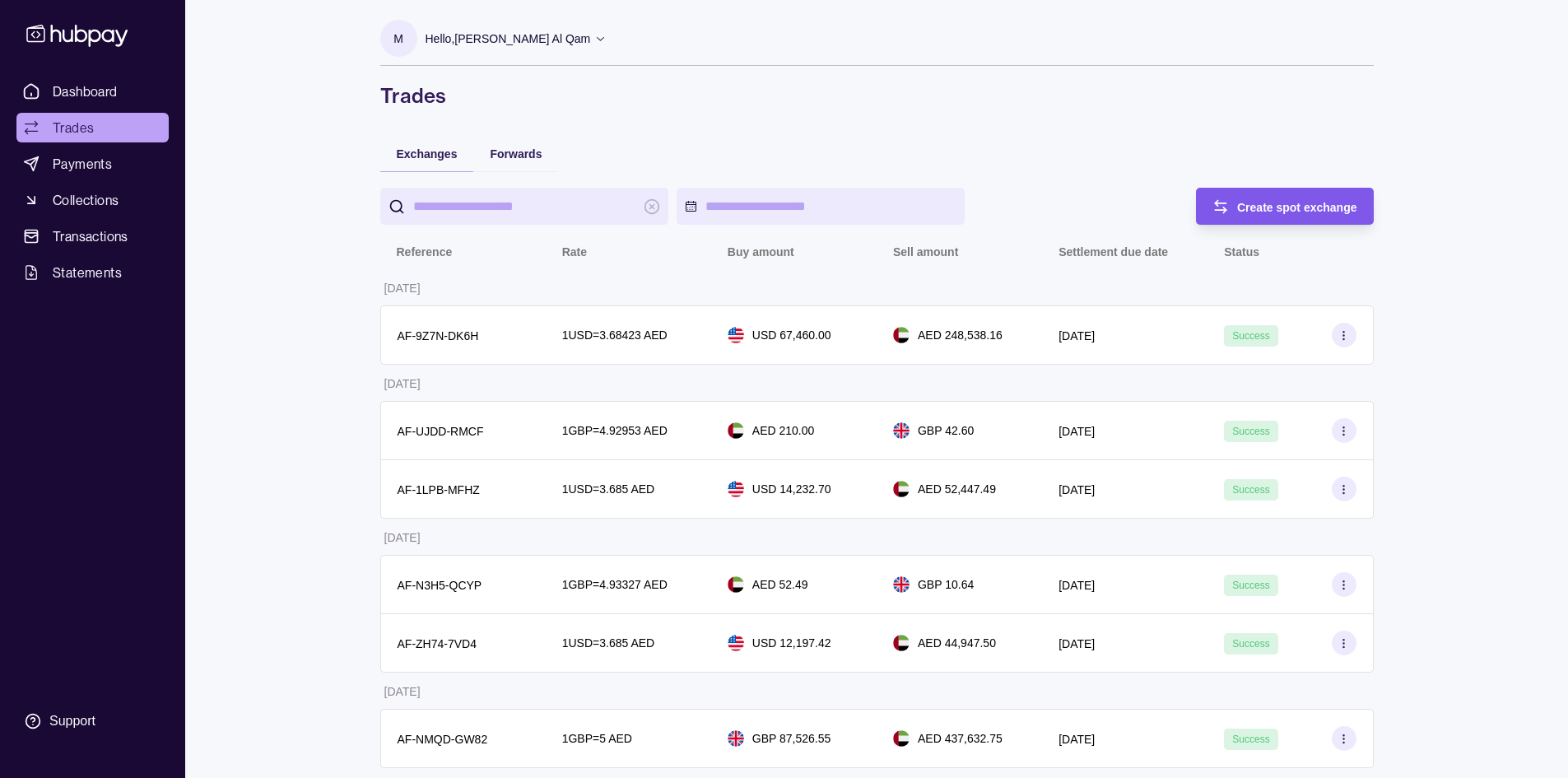
click at [1344, 214] on div "Create spot exchange" at bounding box center [1297, 206] width 120 height 20
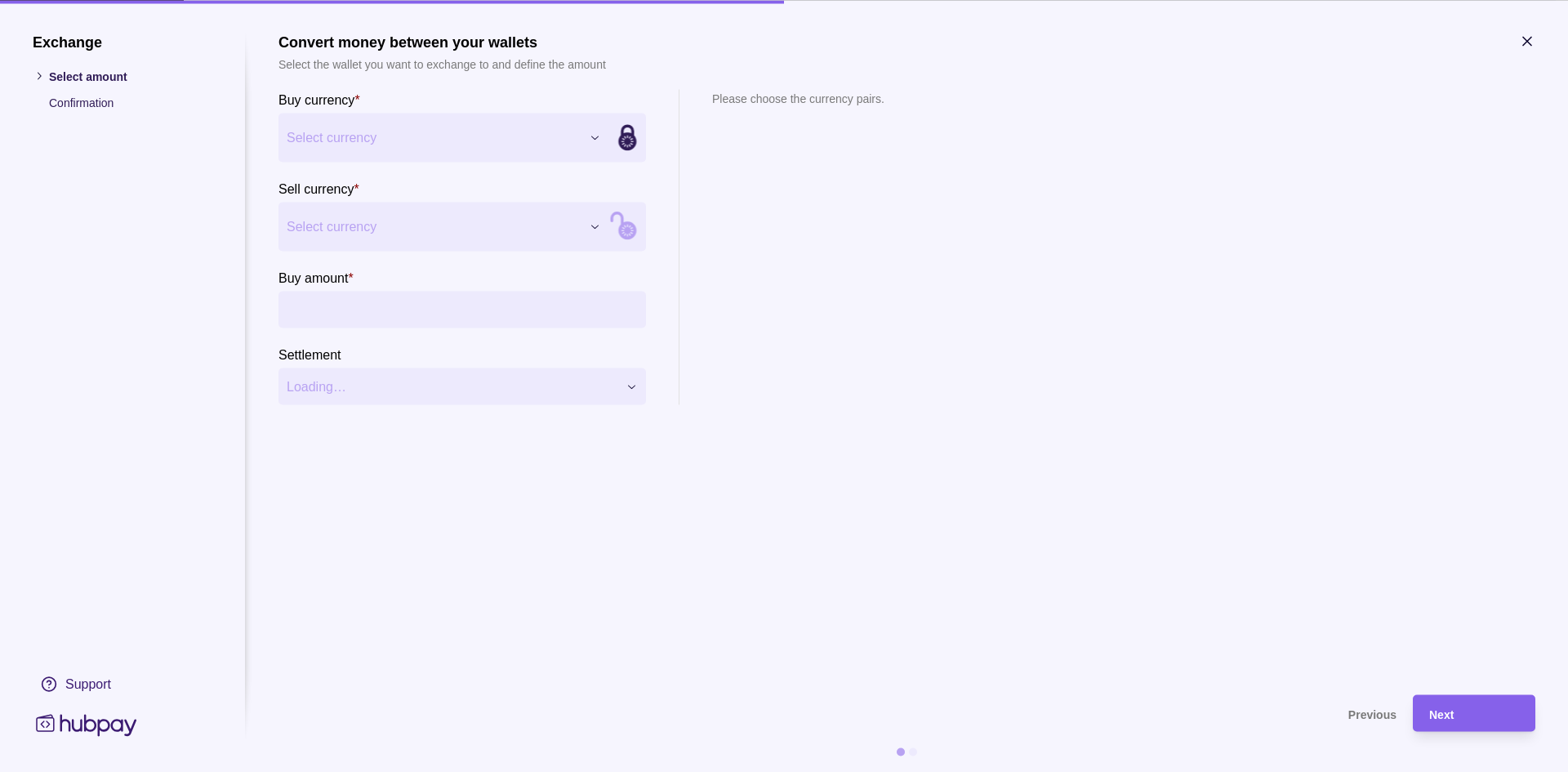
click at [424, 303] on input "Buy amount *" at bounding box center [479, 309] width 318 height 37
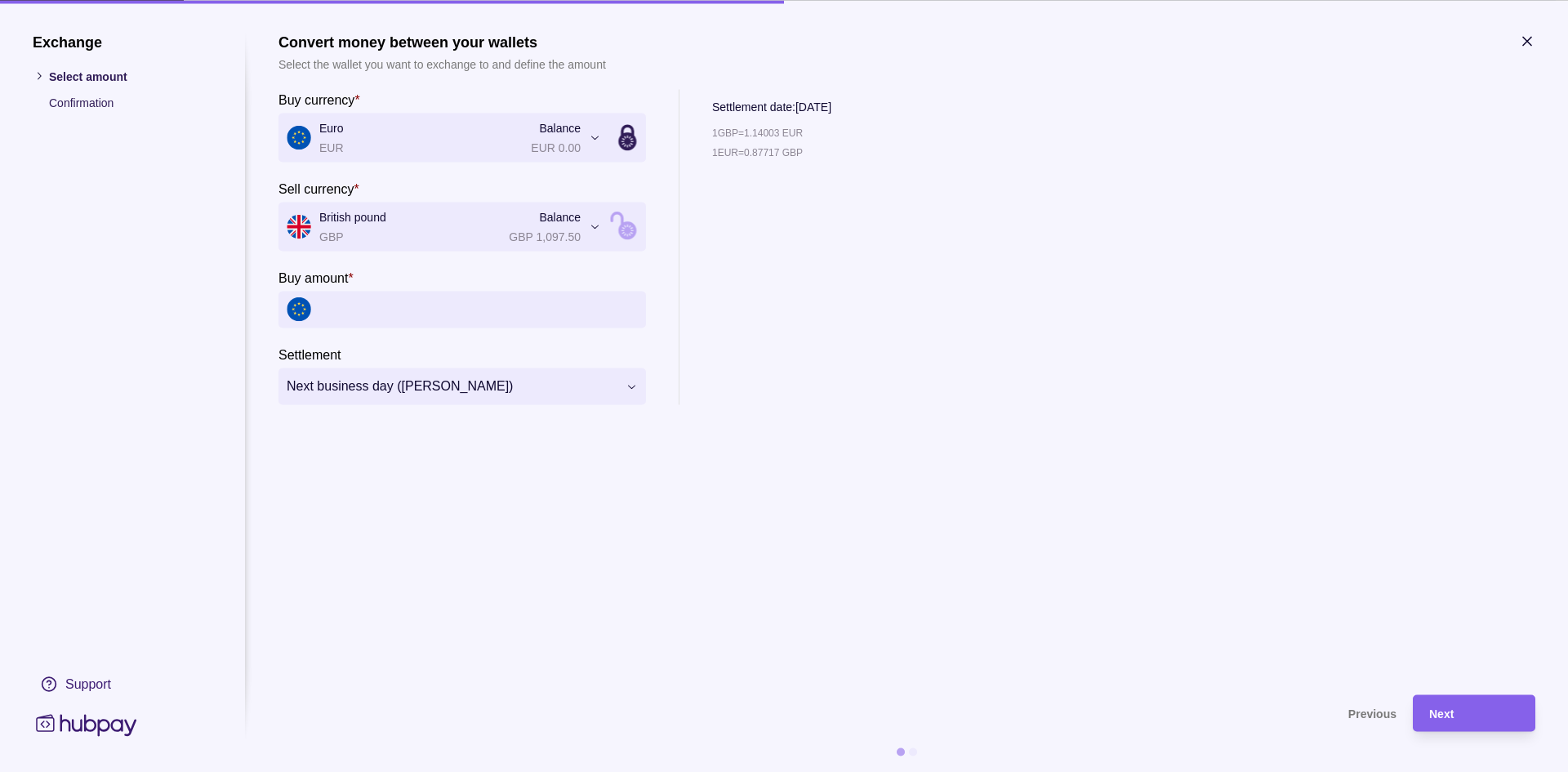
click at [547, 405] on section "**********" at bounding box center [907, 355] width 1257 height 645
click at [913, 756] on section "Previous Next" at bounding box center [907, 733] width 1257 height 78
click at [913, 754] on div at bounding box center [913, 751] width 8 height 8
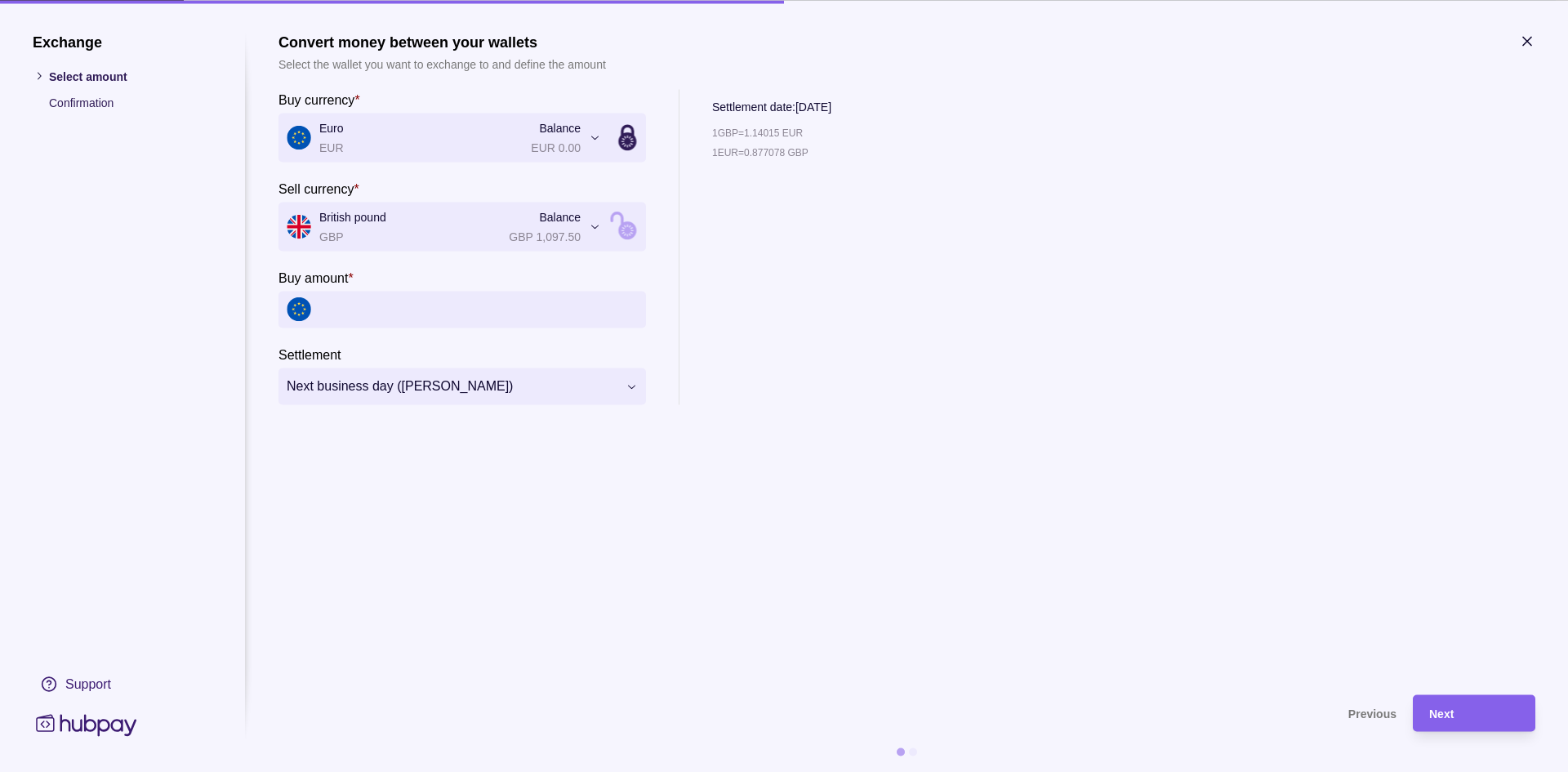
click at [448, 261] on section "**********" at bounding box center [462, 246] width 367 height 316
click at [417, 322] on input "Buy amount *" at bounding box center [479, 309] width 318 height 37
type input "******"
click at [1235, 463] on section "**********" at bounding box center [907, 355] width 1257 height 645
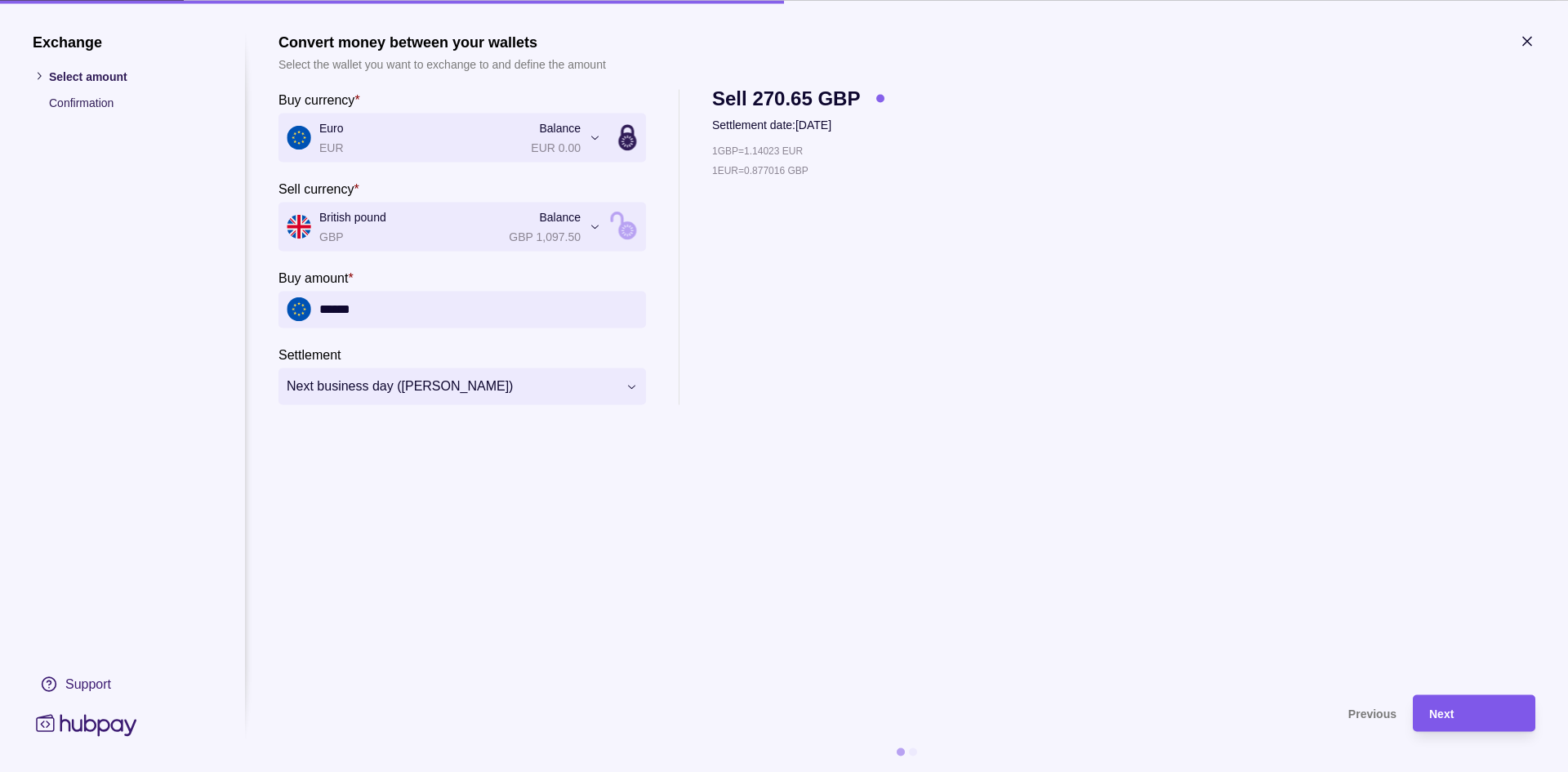
click at [1437, 716] on span "Next" at bounding box center [1441, 714] width 24 height 13
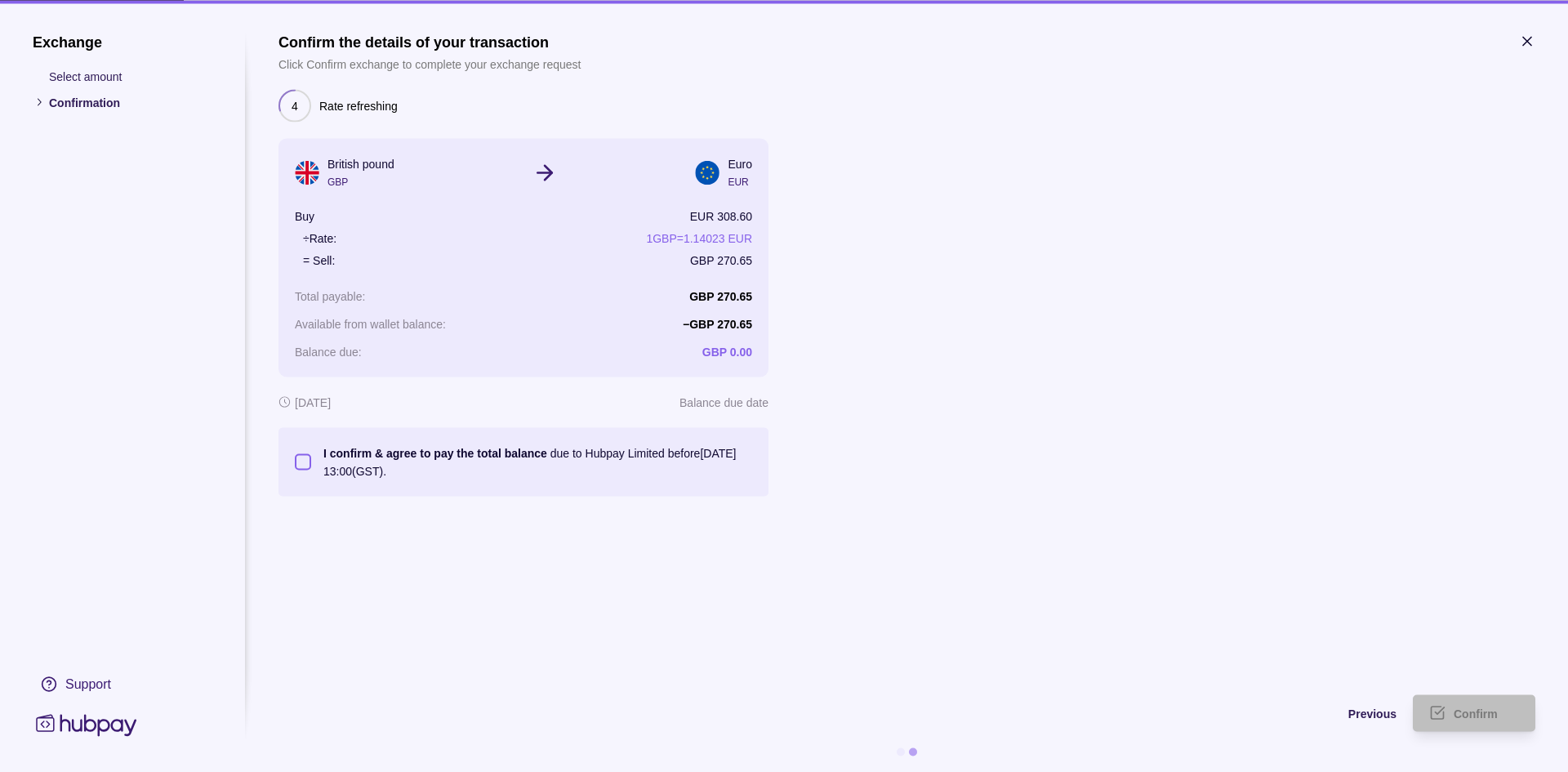
click at [295, 462] on button "I confirm & agree to pay the total balance due to Hubpay Limited before 17 Sep …" at bounding box center [304, 462] width 17 height 17
click at [1466, 698] on div "Confirm" at bounding box center [1462, 713] width 115 height 37
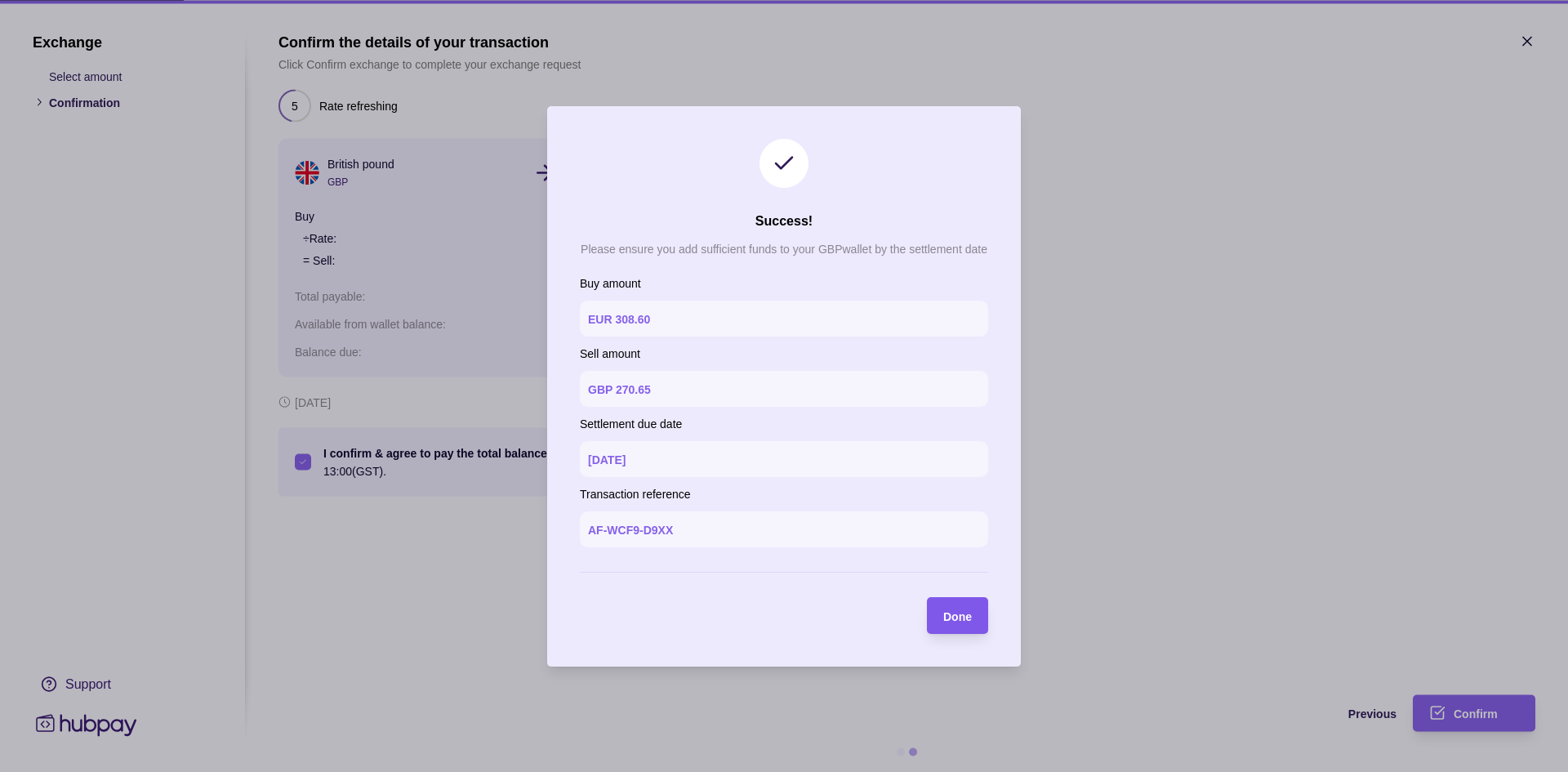
click at [948, 607] on div "Done" at bounding box center [957, 615] width 29 height 19
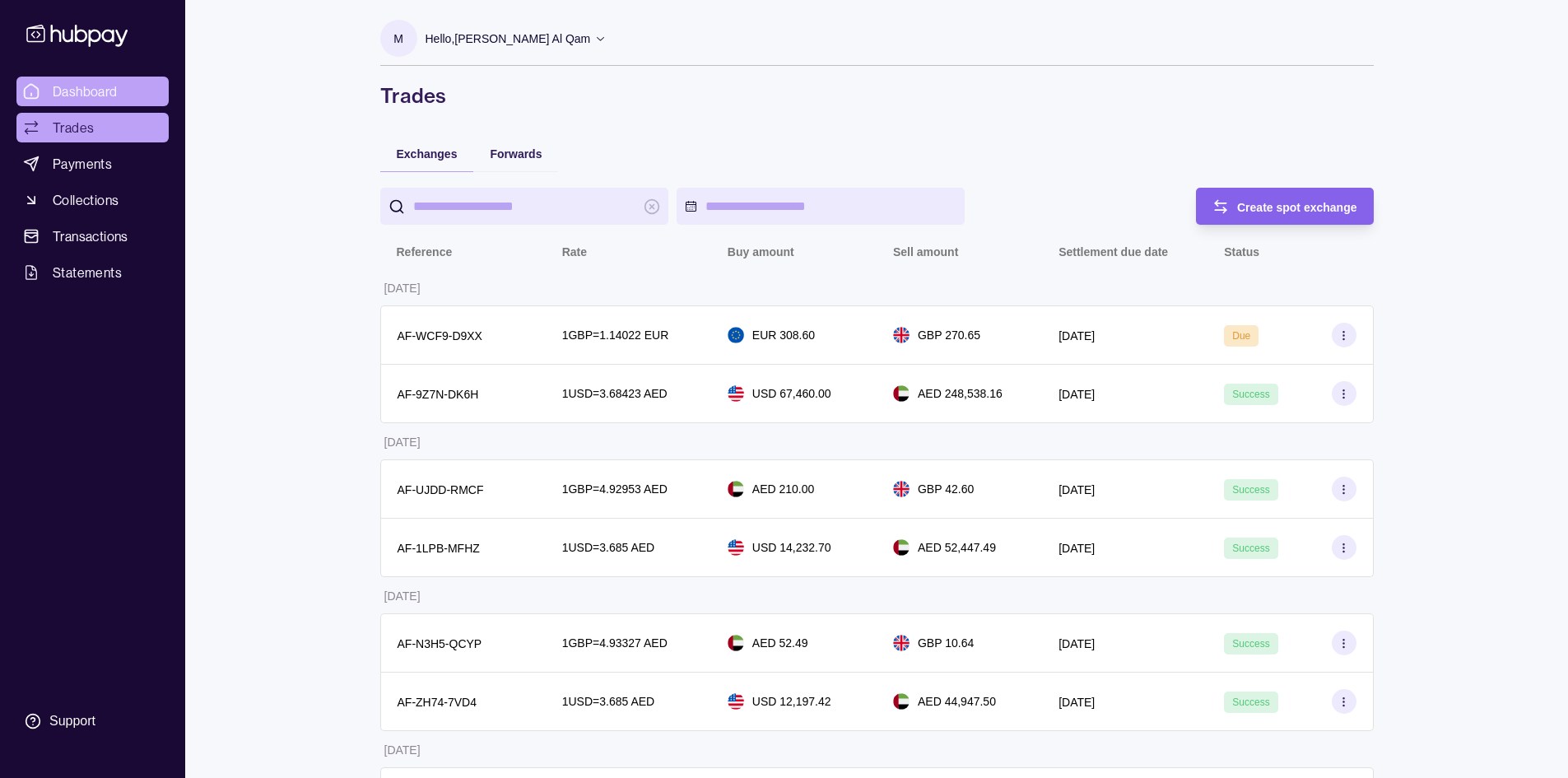
click at [88, 102] on link "Dashboard" at bounding box center [92, 91] width 152 height 30
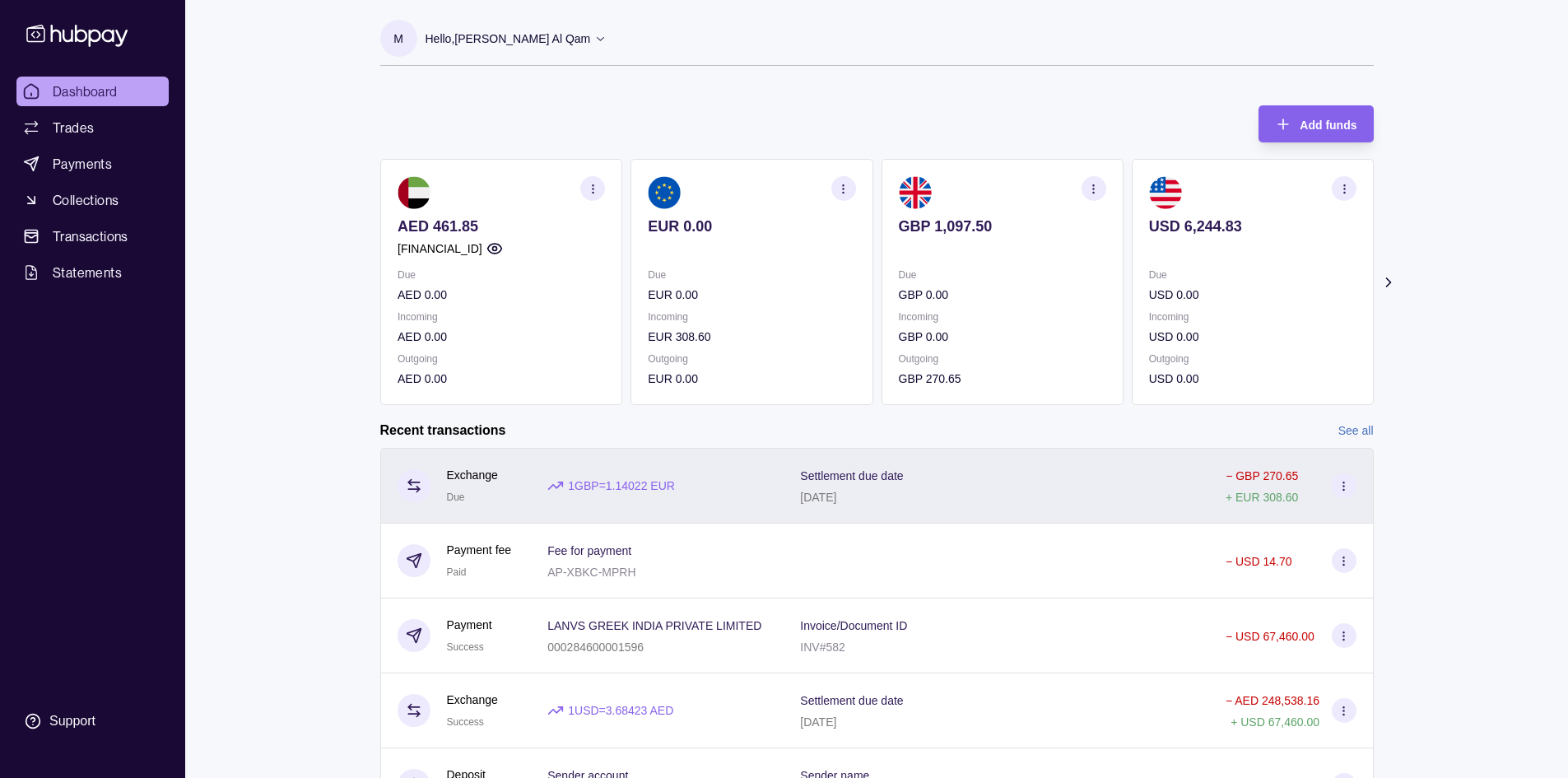
click at [1334, 496] on div at bounding box center [1344, 485] width 24 height 24
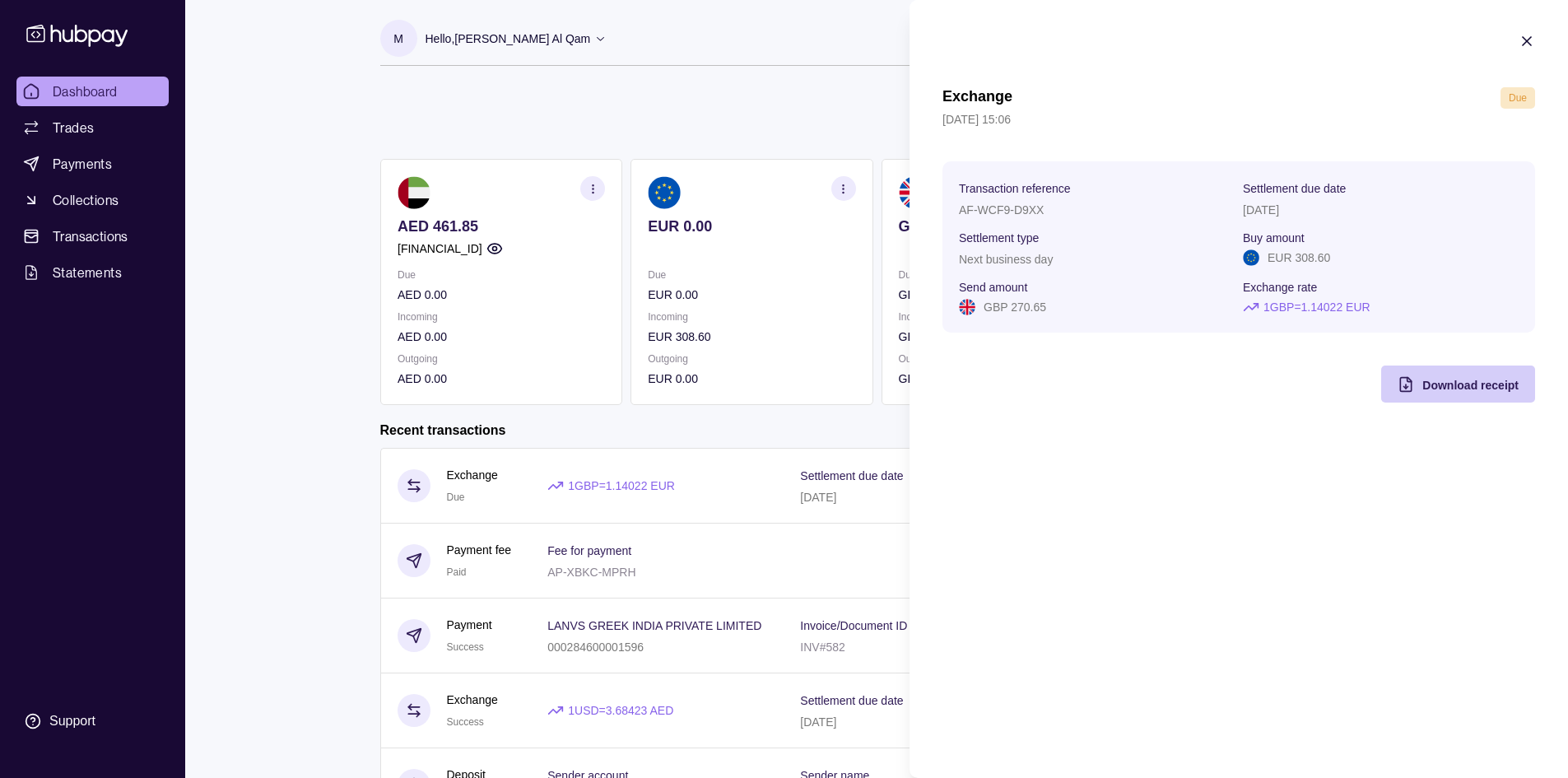
click at [1488, 388] on span "Download receipt" at bounding box center [1470, 385] width 96 height 13
click at [1532, 38] on icon "button" at bounding box center [1527, 41] width 17 height 17
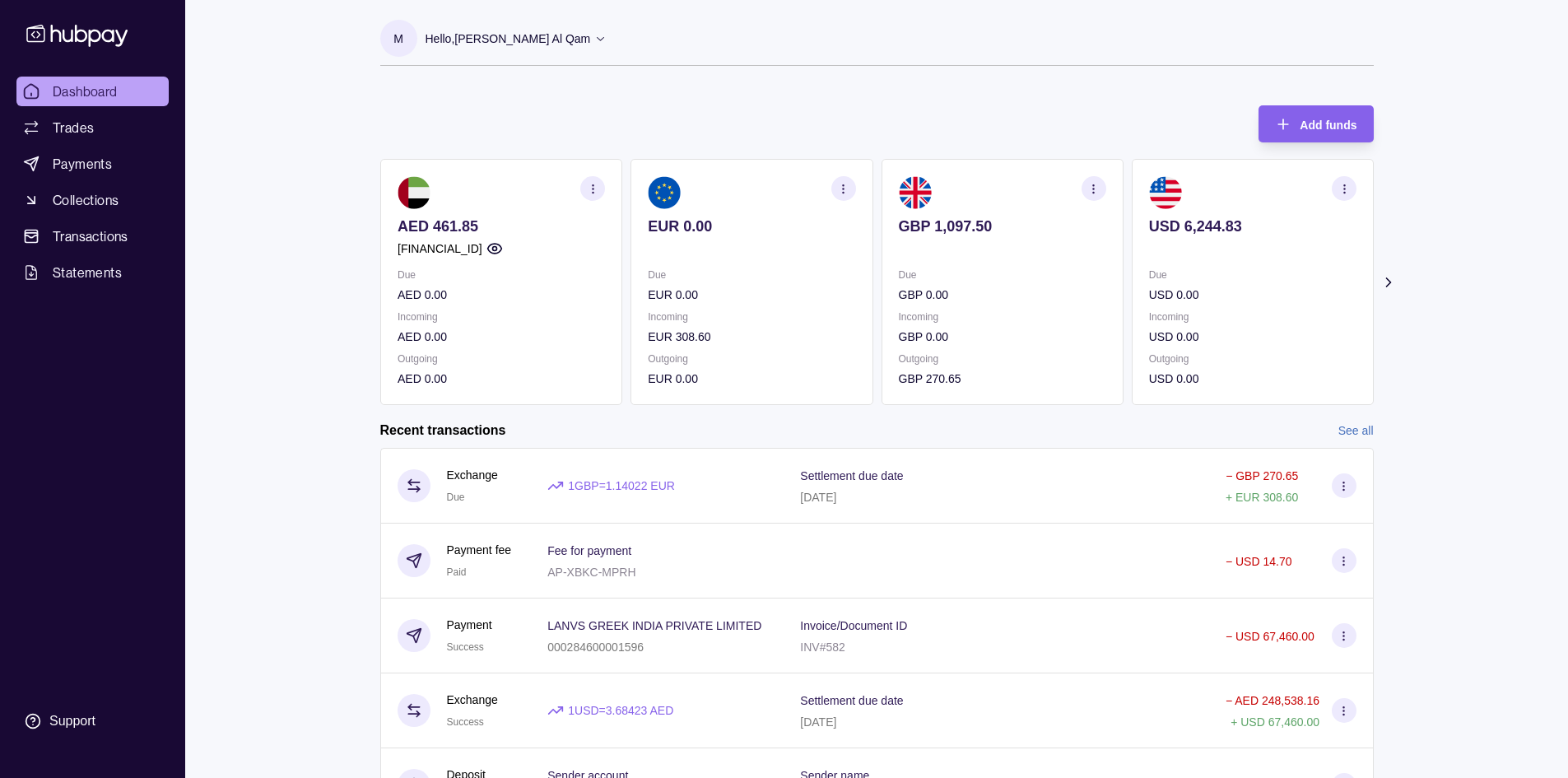
click at [114, 83] on span "Dashboard" at bounding box center [85, 90] width 65 height 20
click at [63, 130] on span "Trades" at bounding box center [73, 127] width 41 height 20
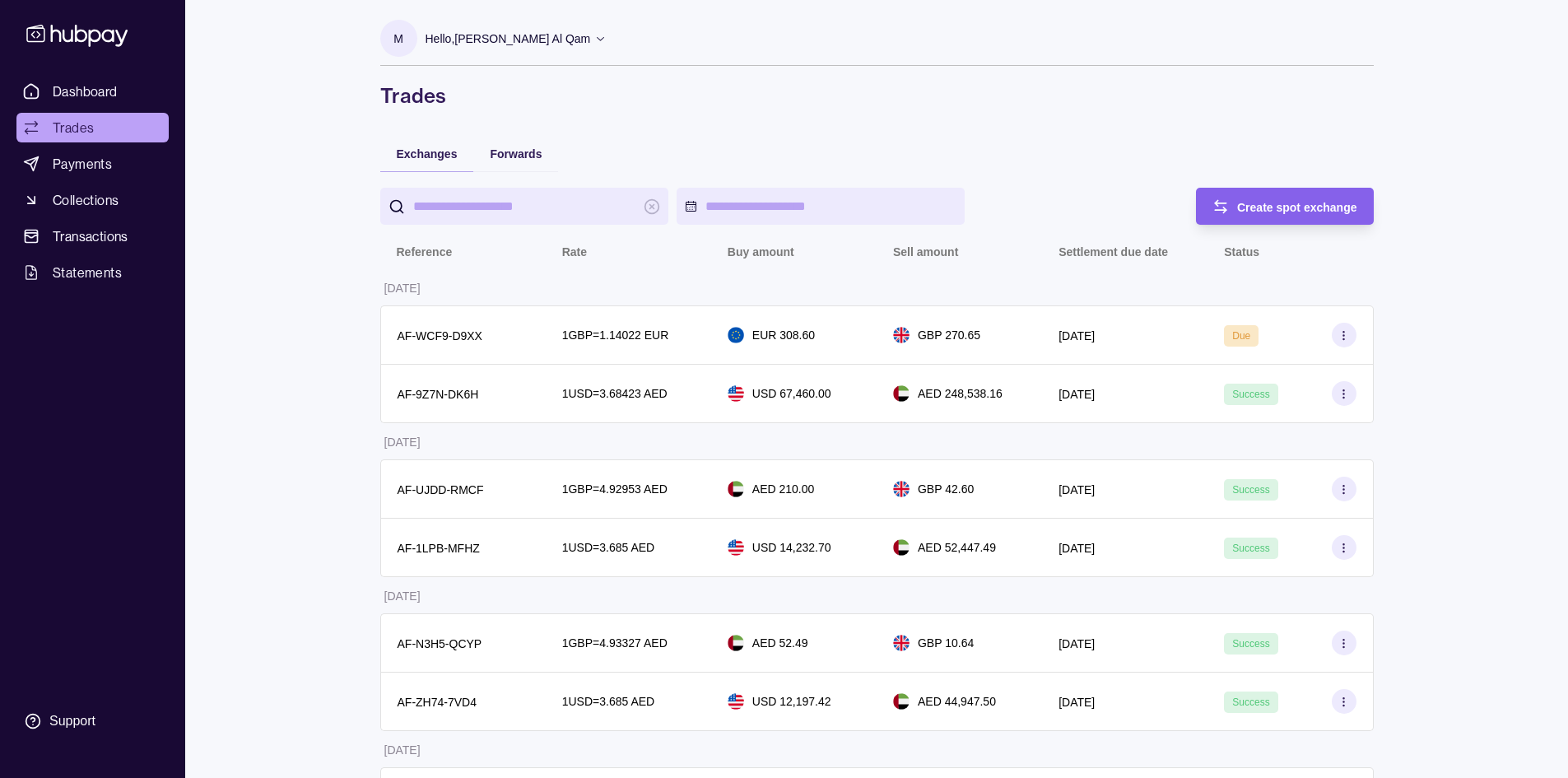
click at [88, 100] on span "Dashboard" at bounding box center [85, 90] width 65 height 20
